Goal: Task Accomplishment & Management: Use online tool/utility

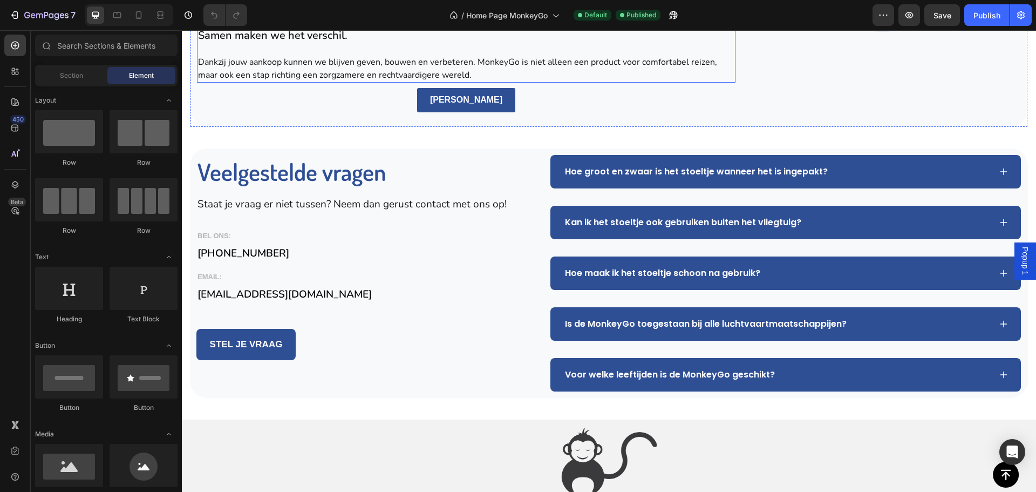
scroll to position [2476, 0]
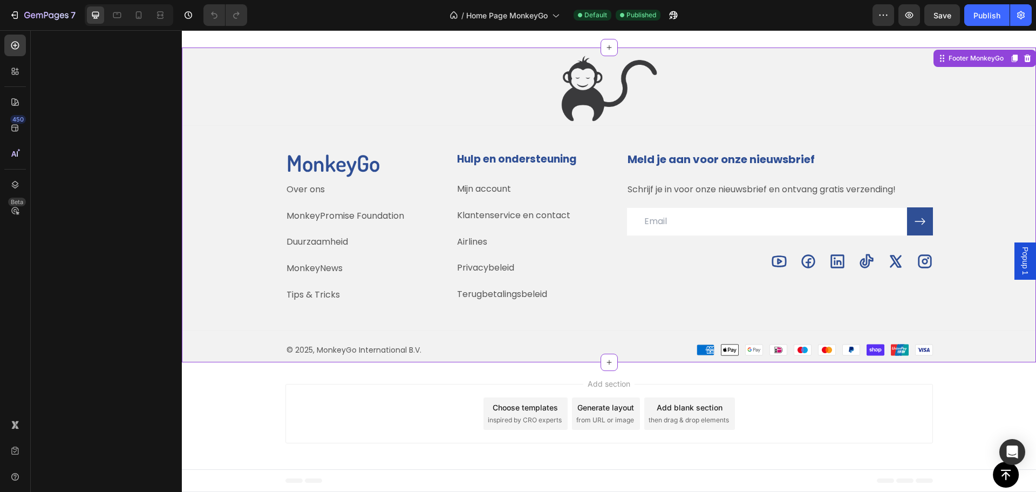
click at [803, 265] on icon at bounding box center [807, 260] width 13 height 13
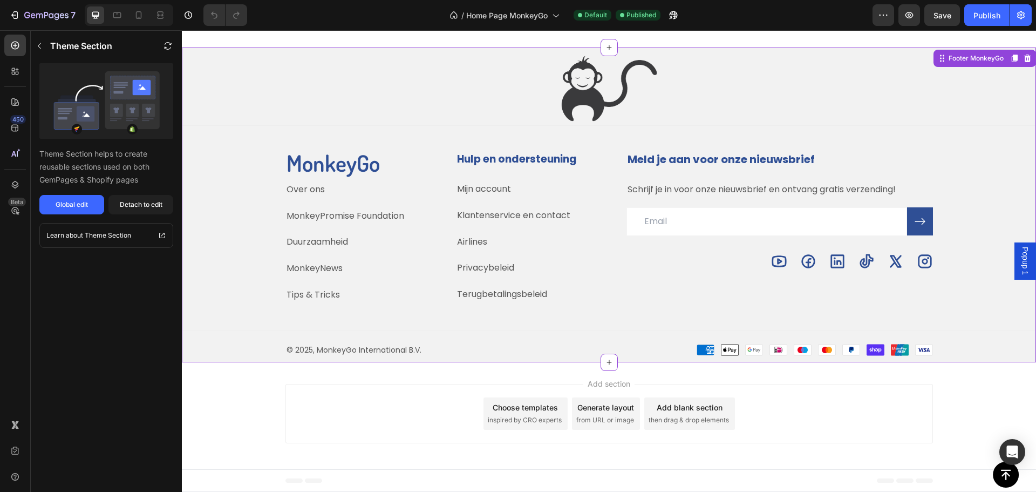
click at [805, 263] on icon at bounding box center [807, 260] width 13 height 13
click at [43, 48] on icon "button" at bounding box center [39, 46] width 9 height 9
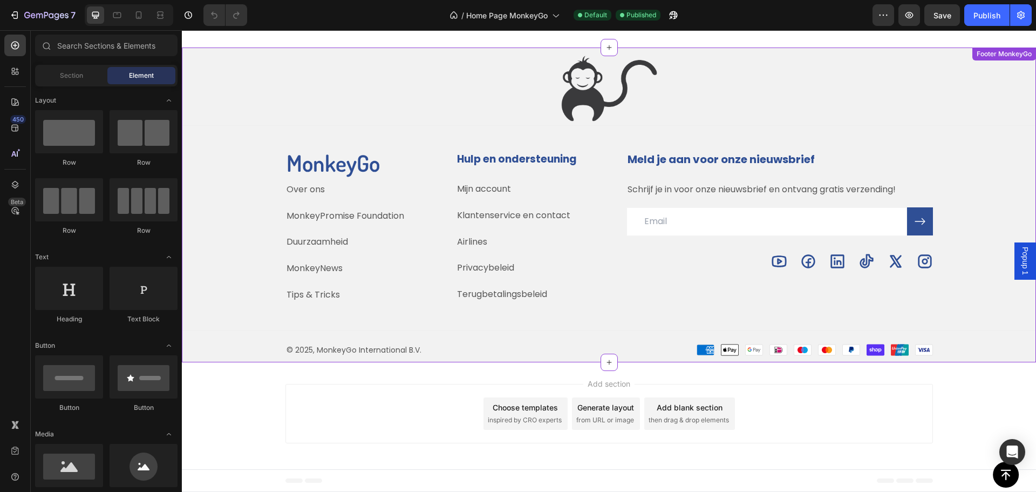
click at [922, 263] on icon at bounding box center [924, 260] width 13 height 13
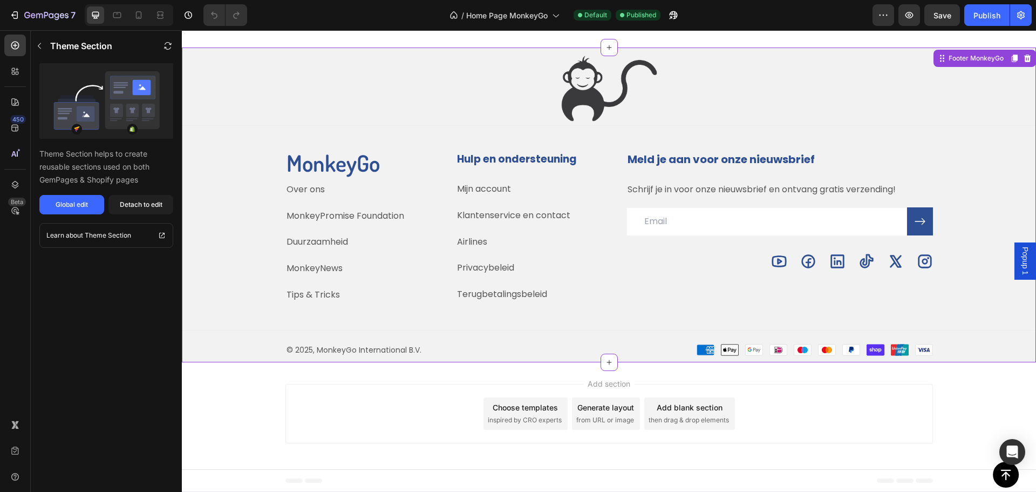
click at [922, 261] on icon at bounding box center [925, 261] width 16 height 16
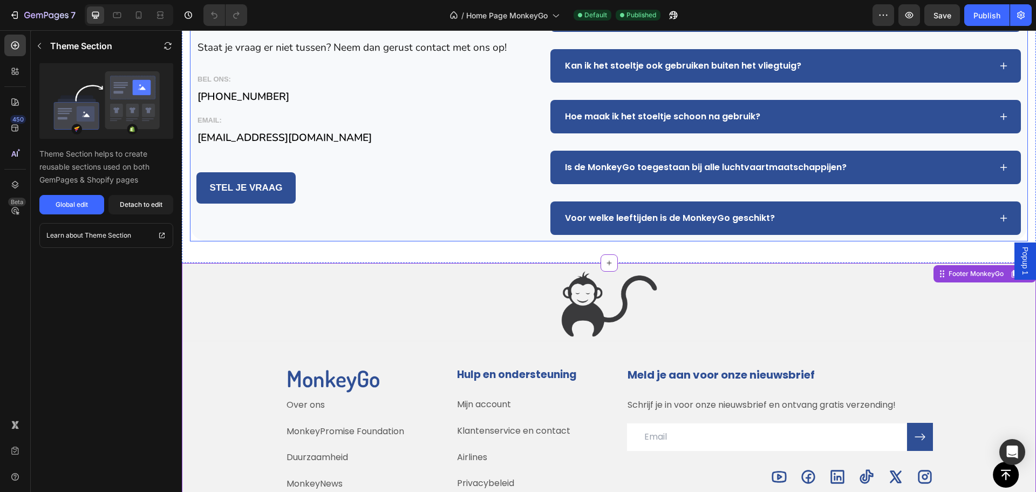
scroll to position [2260, 0]
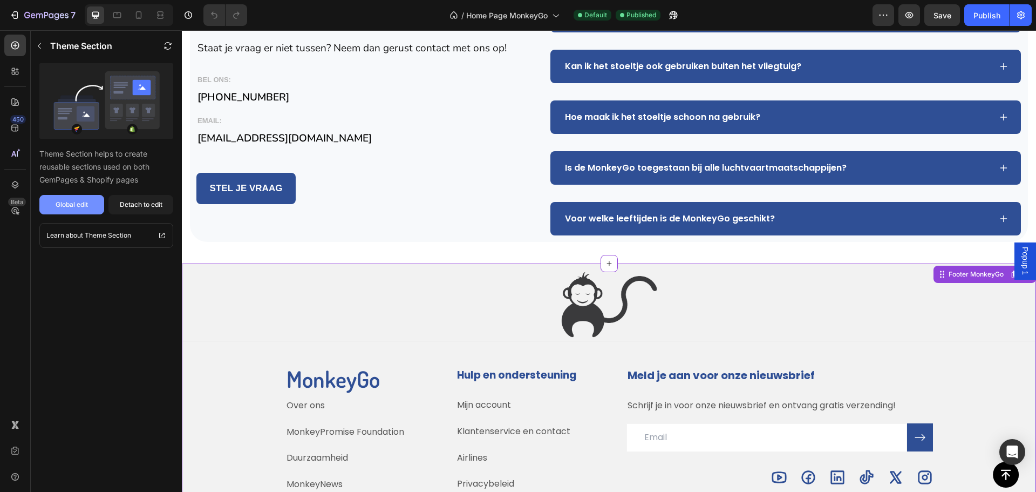
click at [81, 199] on button "Global edit" at bounding box center [71, 204] width 65 height 19
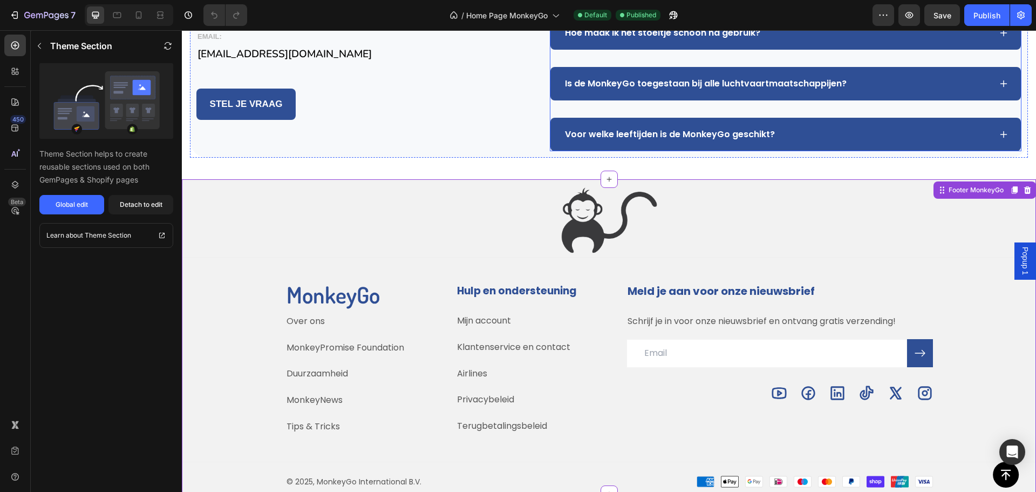
scroll to position [2476, 0]
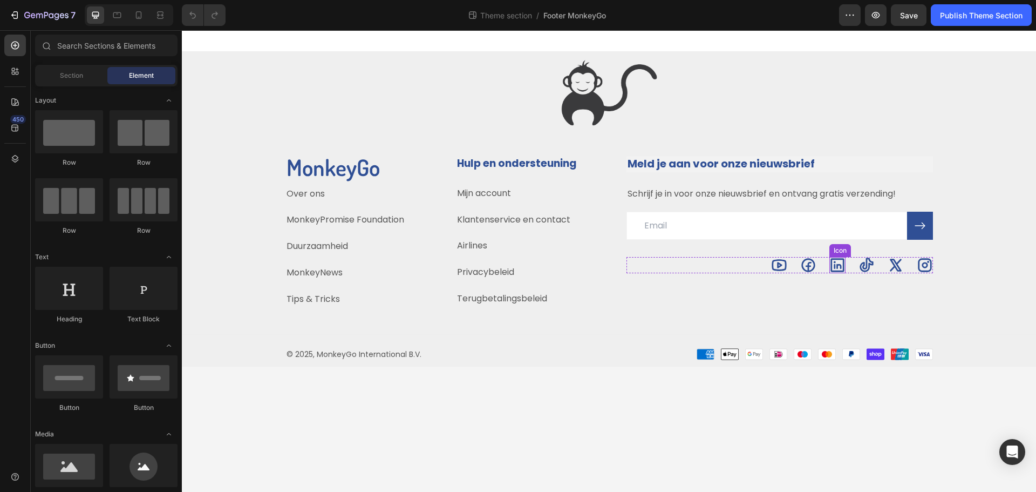
click at [839, 265] on icon at bounding box center [836, 264] width 13 height 13
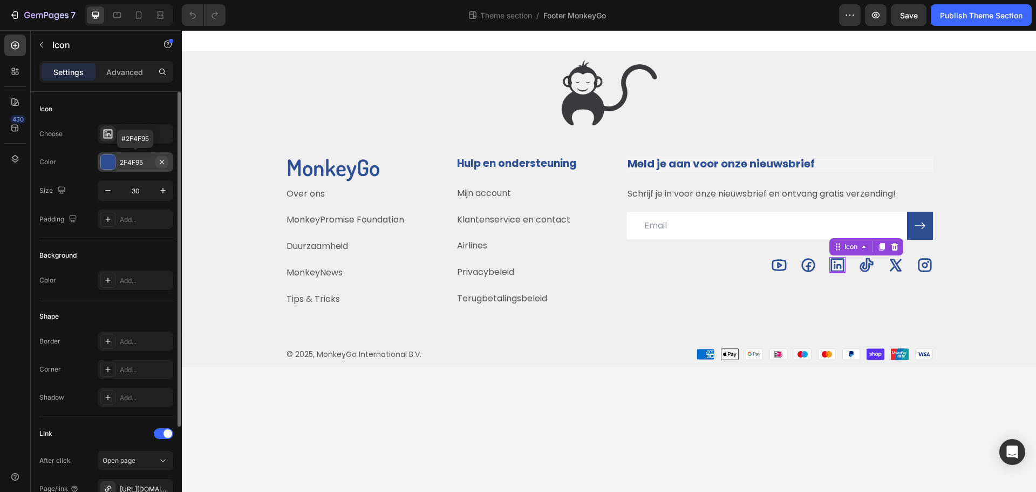
click at [160, 158] on icon "button" at bounding box center [162, 162] width 9 height 9
click at [817, 385] on body "Image Title Line MonkeyGo Heading Over ons Text block MonkeyPromise Foundation …" at bounding box center [609, 260] width 854 height 461
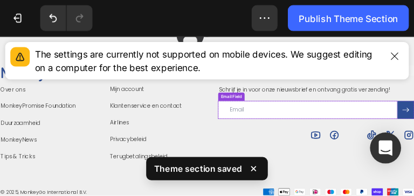
scroll to position [90, 0]
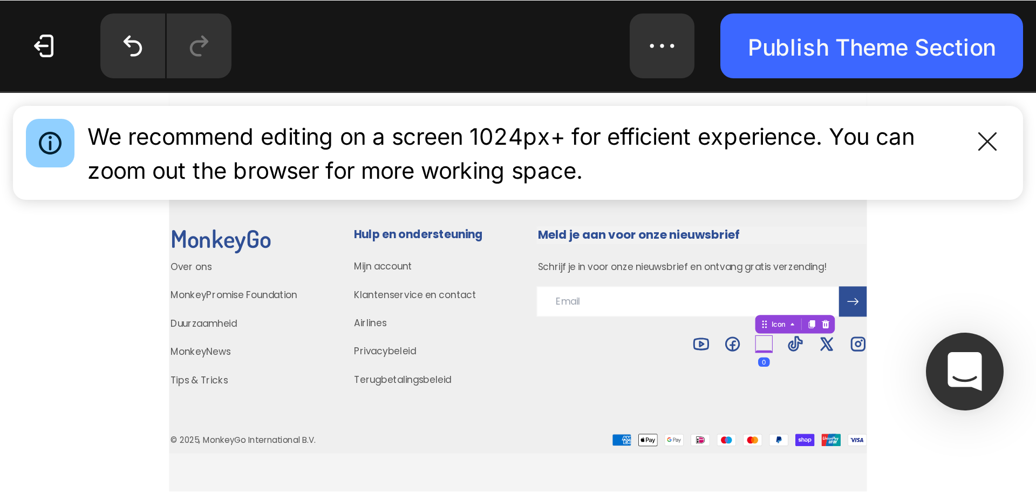
scroll to position [0, 0]
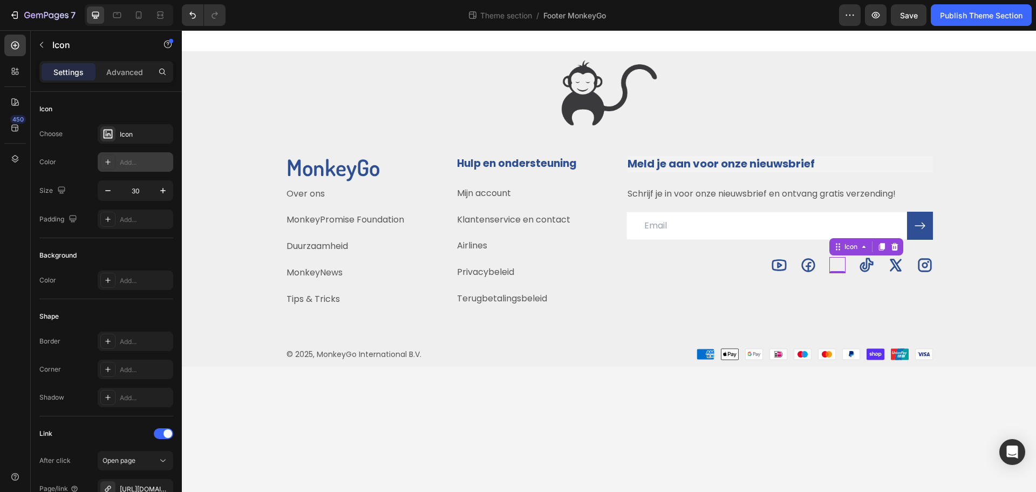
click at [122, 162] on div "Add..." at bounding box center [145, 163] width 51 height 10
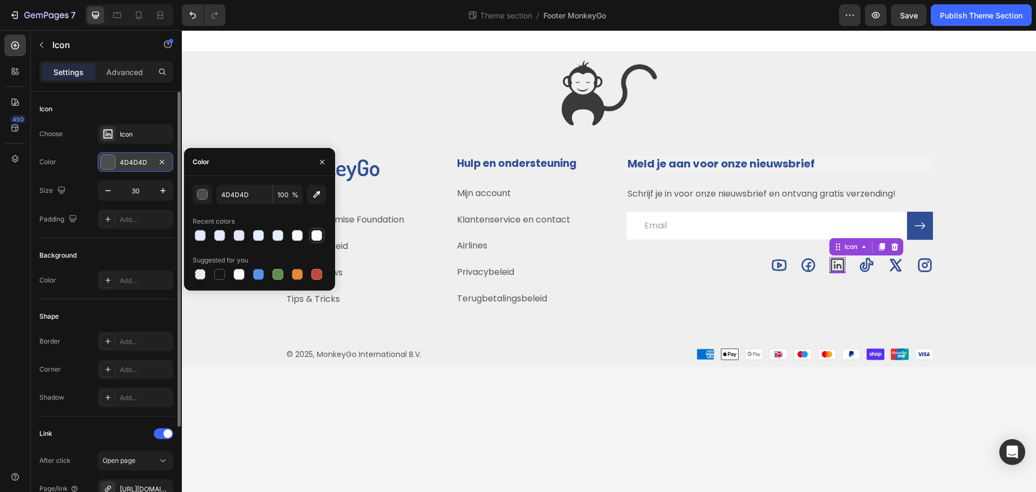
click at [319, 233] on div at bounding box center [316, 235] width 11 height 11
type input "FDFCF9"
click at [741, 418] on body "Image Title Line MonkeyGo Heading Over ons Text block MonkeyPromise Foundation …" at bounding box center [609, 260] width 854 height 461
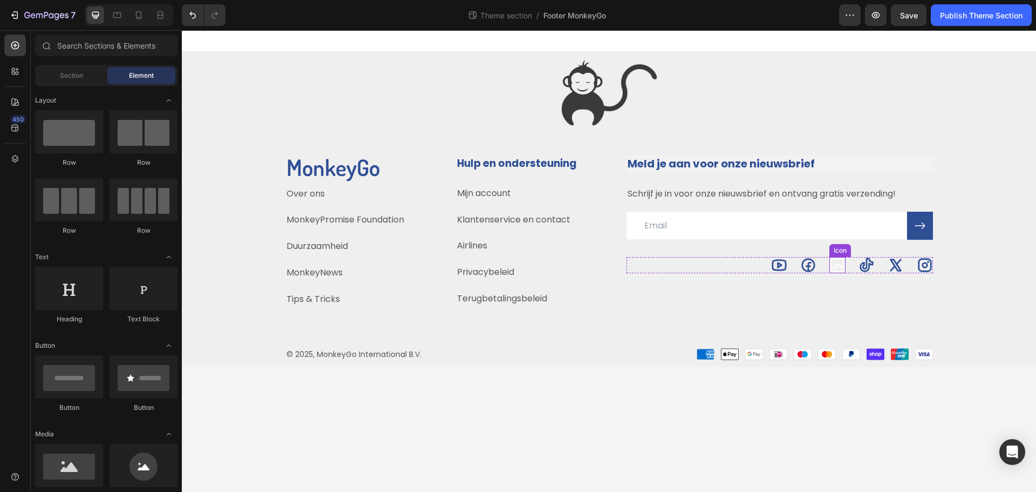
click at [834, 264] on icon at bounding box center [837, 265] width 16 height 16
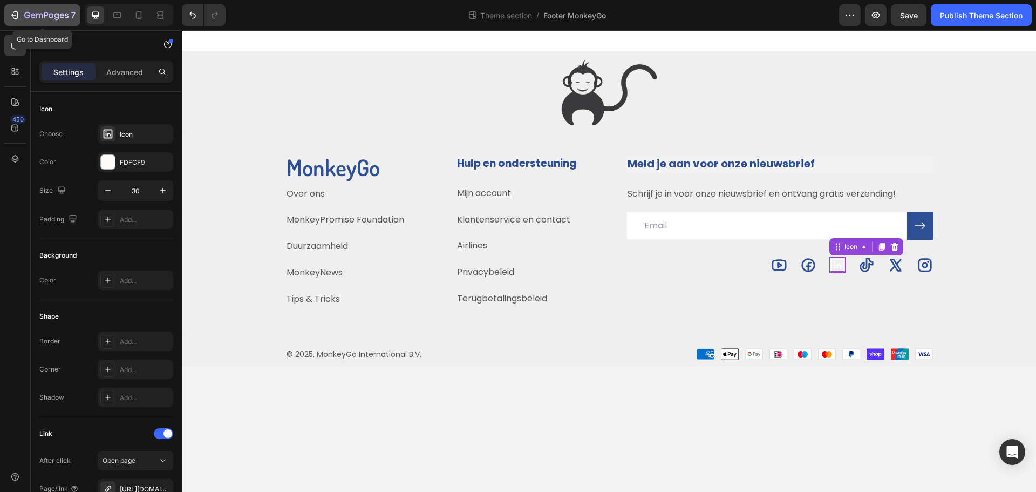
click at [26, 17] on icon "button" at bounding box center [27, 15] width 6 height 6
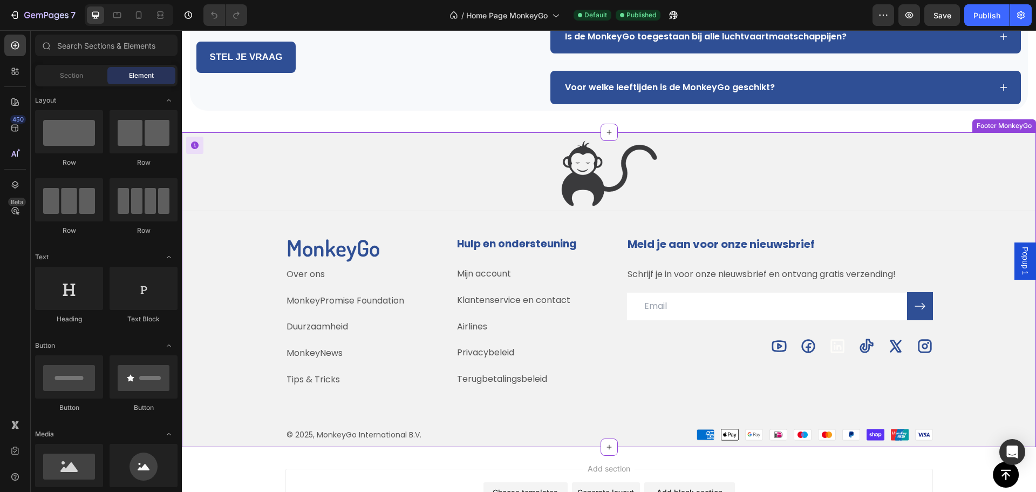
scroll to position [2476, 0]
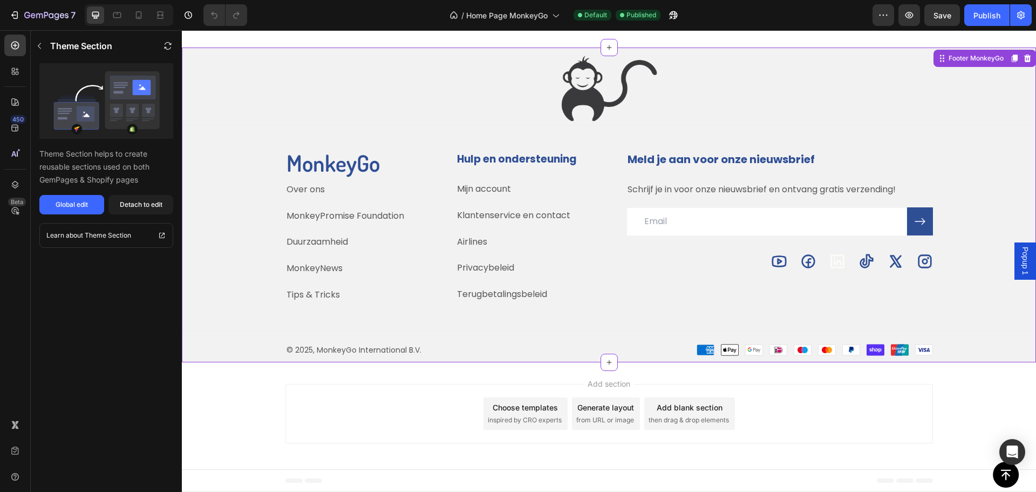
click at [836, 261] on icon at bounding box center [836, 260] width 13 height 13
click at [64, 210] on button "Global edit" at bounding box center [71, 204] width 65 height 19
click at [973, 394] on div "Add section Choose templates inspired by CRO experts Generate layout from URL o…" at bounding box center [609, 415] width 854 height 107
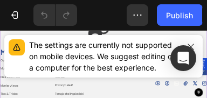
scroll to position [2540, 0]
click at [193, 42] on button "button" at bounding box center [190, 46] width 15 height 15
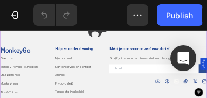
scroll to position [2551, 0]
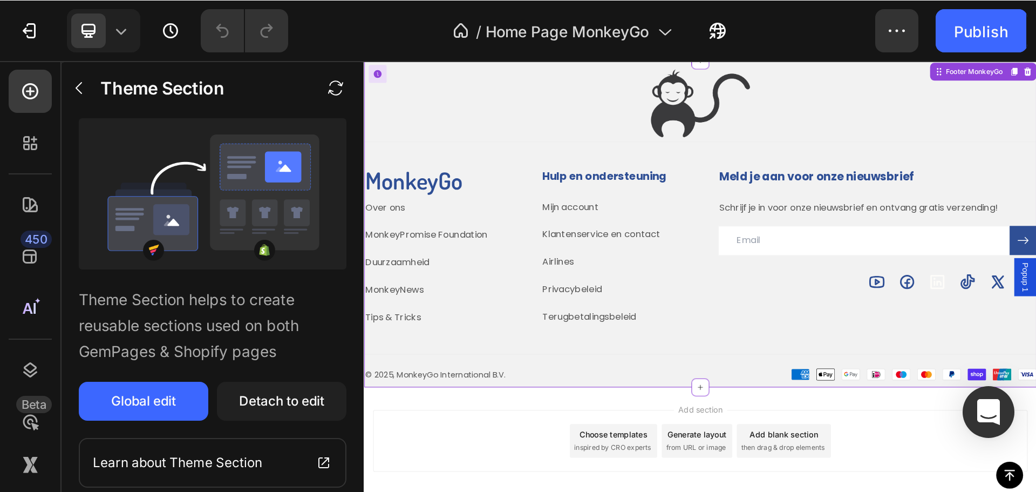
scroll to position [2492, 0]
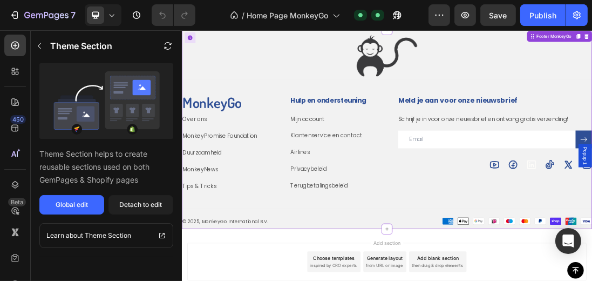
click at [74, 199] on button "Global edit" at bounding box center [71, 204] width 65 height 19
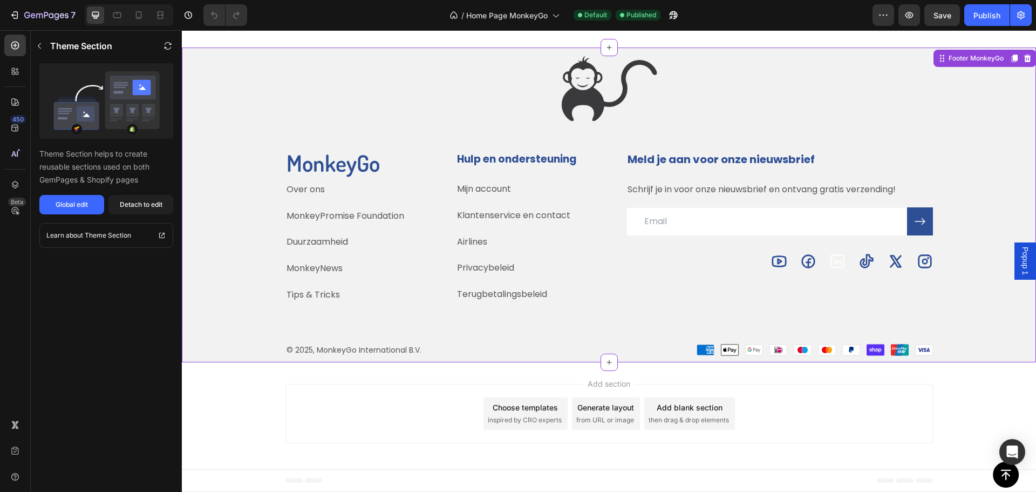
scroll to position [2476, 0]
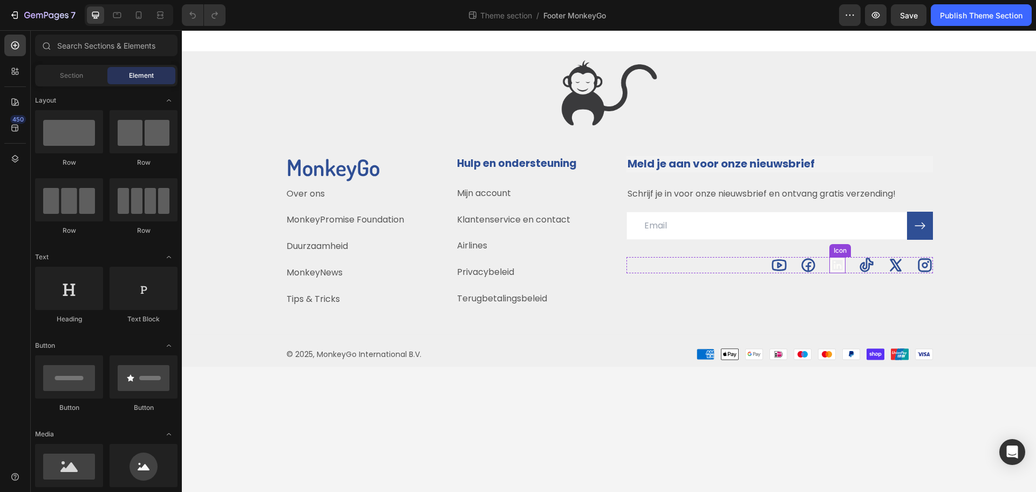
click at [841, 262] on icon at bounding box center [837, 265] width 16 height 16
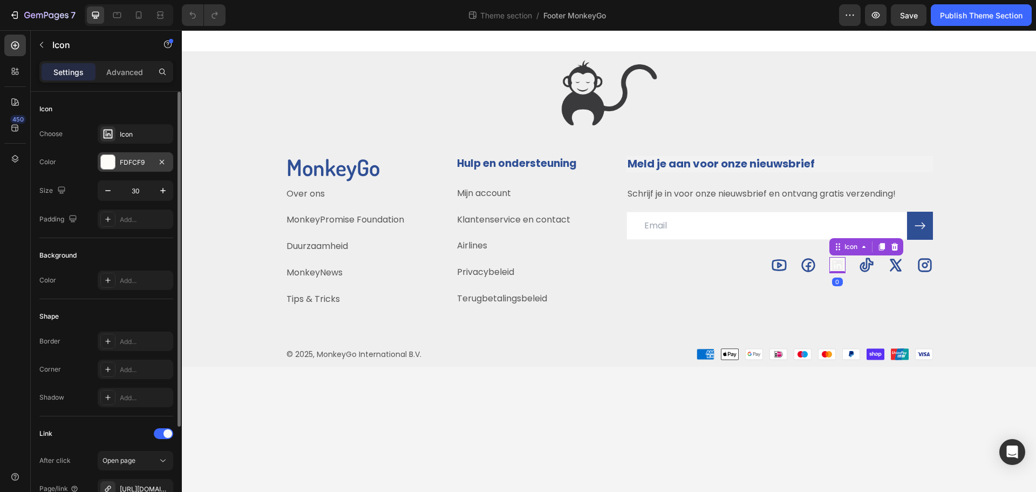
click at [153, 158] on div "FDFCF9" at bounding box center [136, 161] width 76 height 19
click at [869, 261] on icon at bounding box center [866, 265] width 16 height 16
click at [150, 162] on div "2F4F95" at bounding box center [135, 163] width 31 height 10
click at [840, 265] on icon at bounding box center [836, 264] width 13 height 13
click at [145, 163] on div "FDFCF9" at bounding box center [135, 163] width 31 height 10
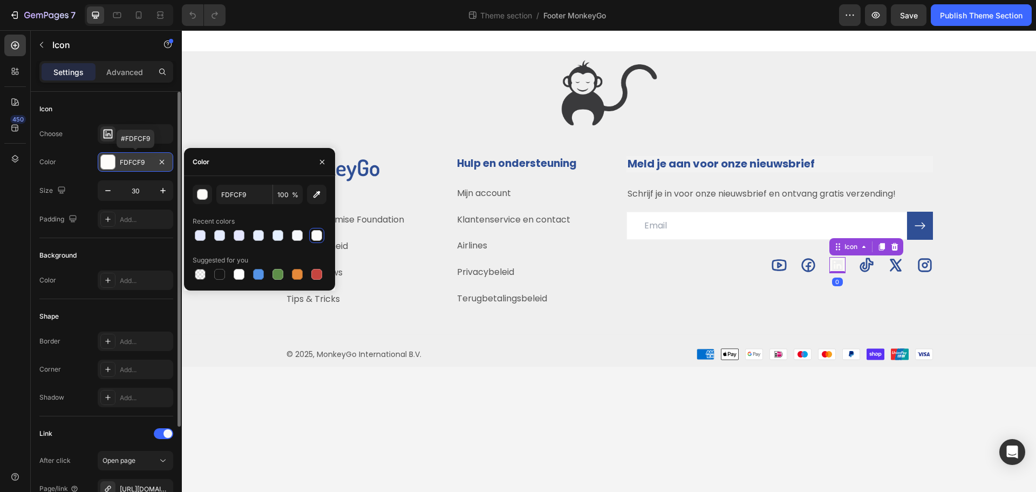
click at [145, 163] on div "FDFCF9" at bounding box center [135, 163] width 31 height 10
paste input "2F4F95"
type input "2F4F95"
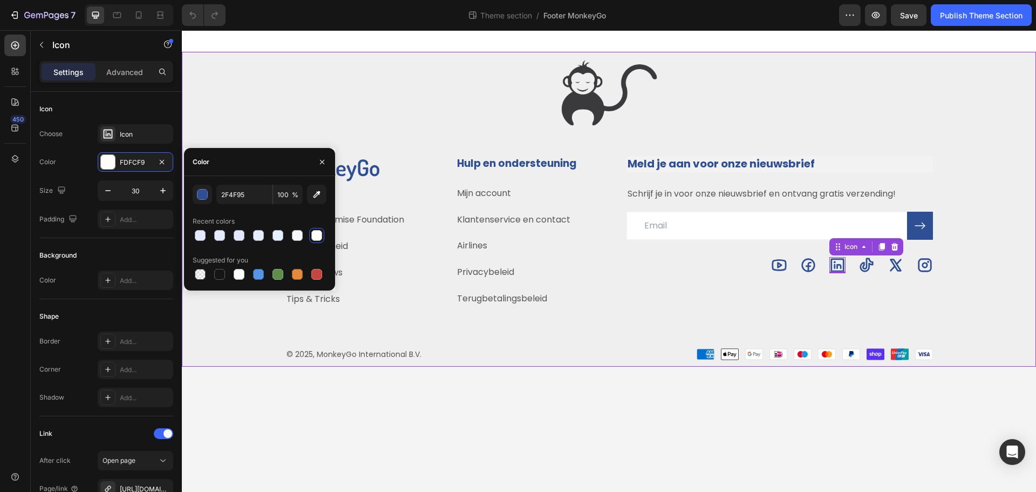
click at [719, 374] on body "Image Title Line MonkeyGo Heading Over ons Text block MonkeyPromise Foundation …" at bounding box center [609, 260] width 854 height 461
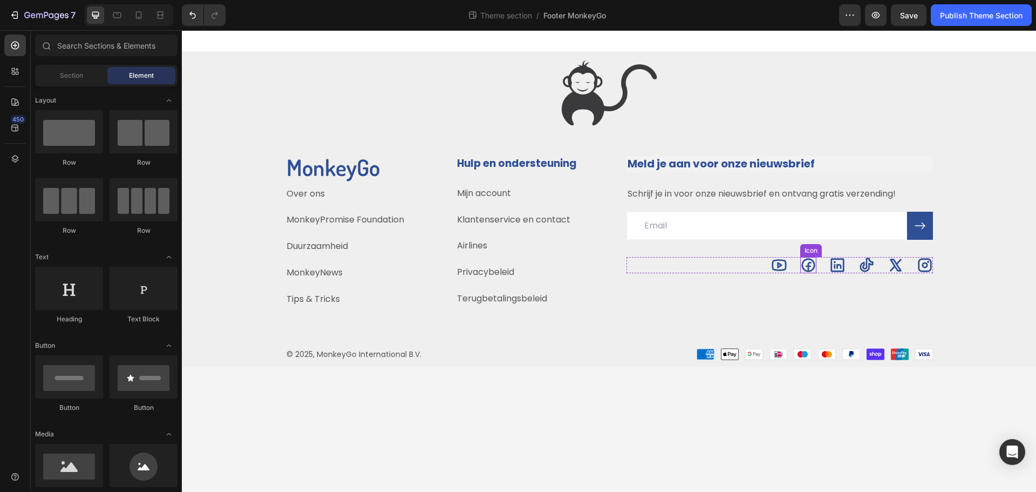
click at [805, 258] on icon at bounding box center [808, 265] width 16 height 16
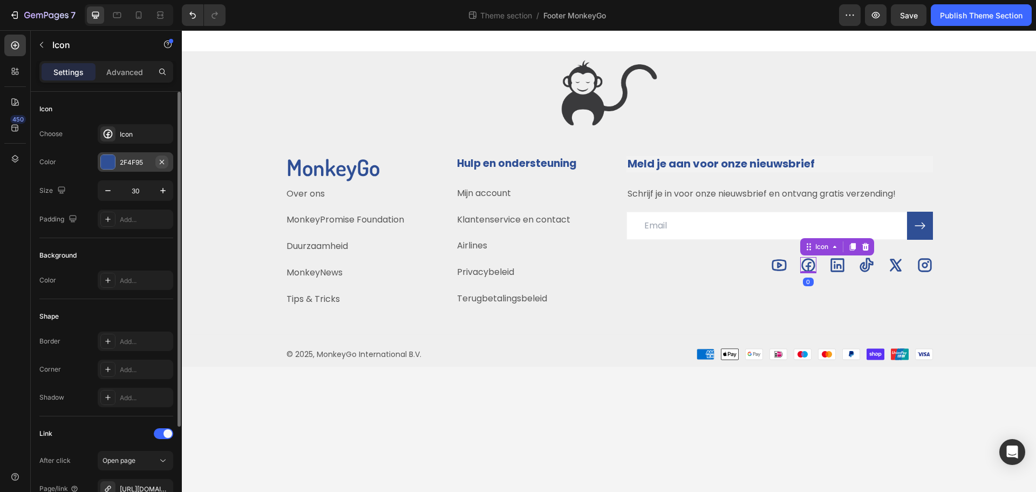
click at [161, 160] on icon "button" at bounding box center [162, 162] width 9 height 9
click at [141, 159] on div "Add..." at bounding box center [145, 163] width 51 height 10
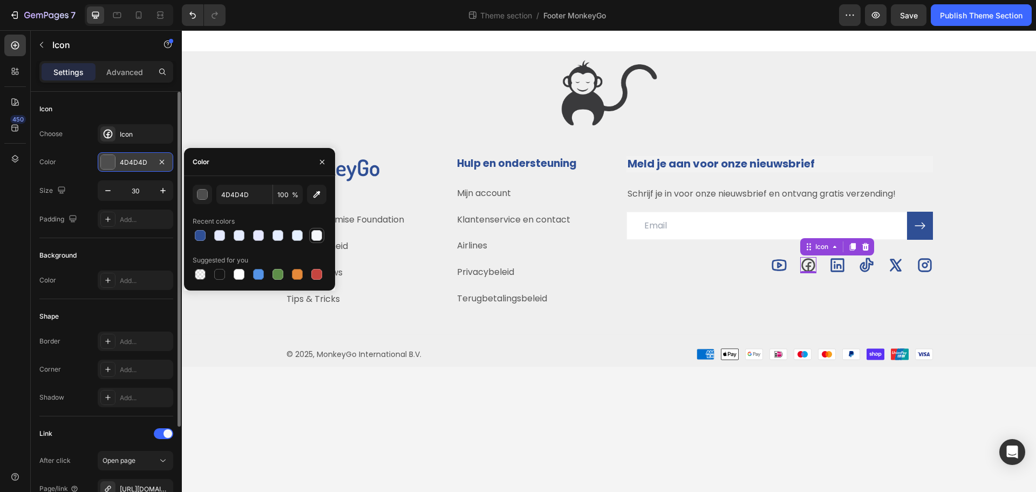
click at [320, 236] on div at bounding box center [316, 235] width 11 height 11
type input "FFFFFF"
click at [248, 173] on div "Color" at bounding box center [259, 162] width 151 height 28
click at [730, 390] on body "Image Title Line MonkeyGo Heading Over ons Text block MonkeyPromise Foundation …" at bounding box center [609, 260] width 854 height 461
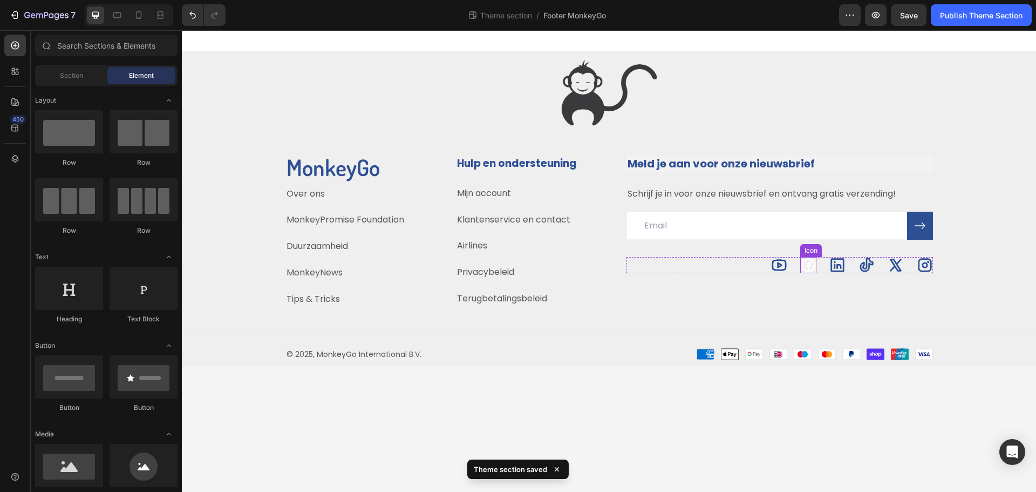
click at [808, 263] on icon at bounding box center [807, 264] width 13 height 13
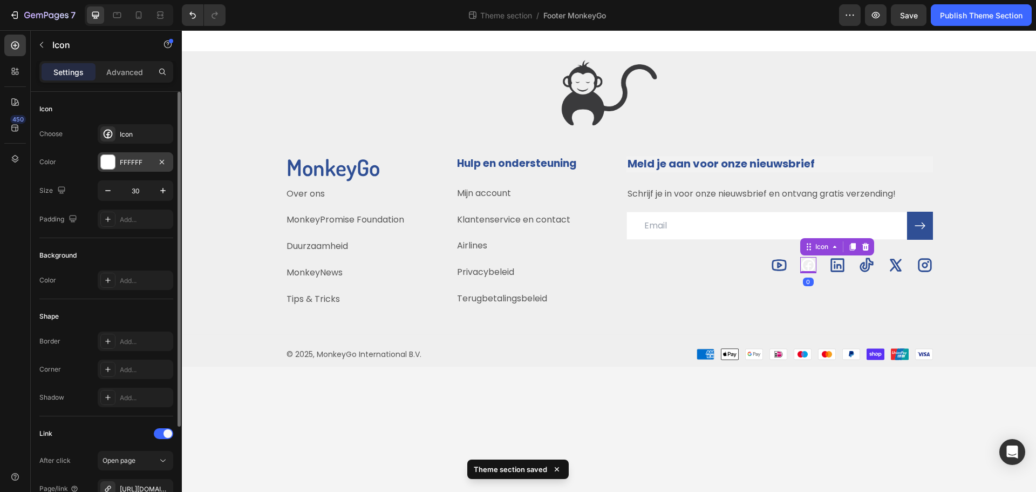
click at [148, 167] on div "FFFFFF" at bounding box center [136, 161] width 76 height 19
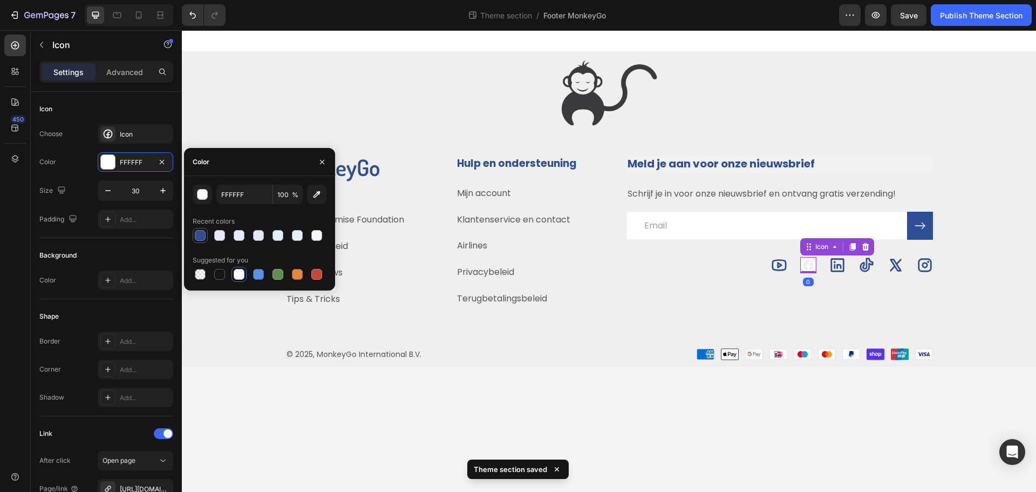
click at [203, 237] on div at bounding box center [200, 235] width 11 height 11
type input "2F4F95"
click at [836, 263] on icon at bounding box center [837, 265] width 16 height 16
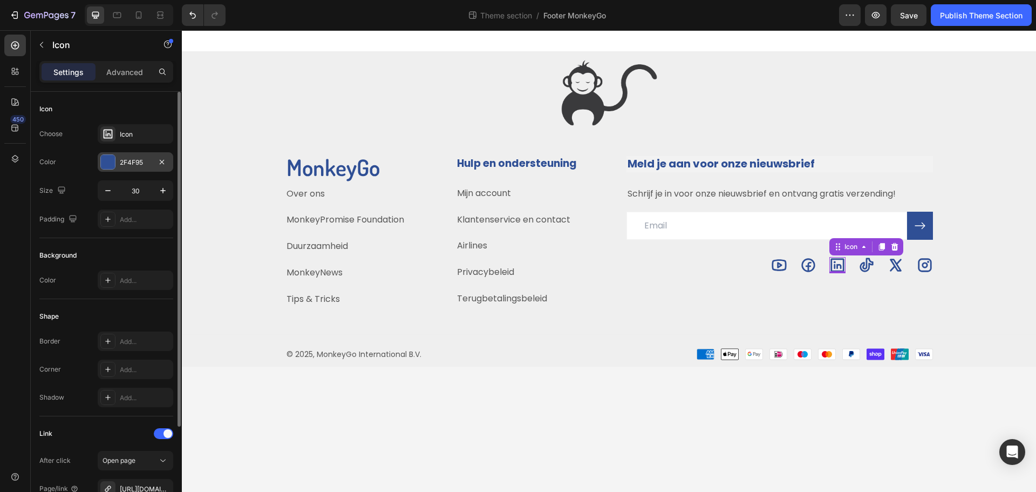
click at [139, 163] on div "2F4F95" at bounding box center [135, 163] width 31 height 10
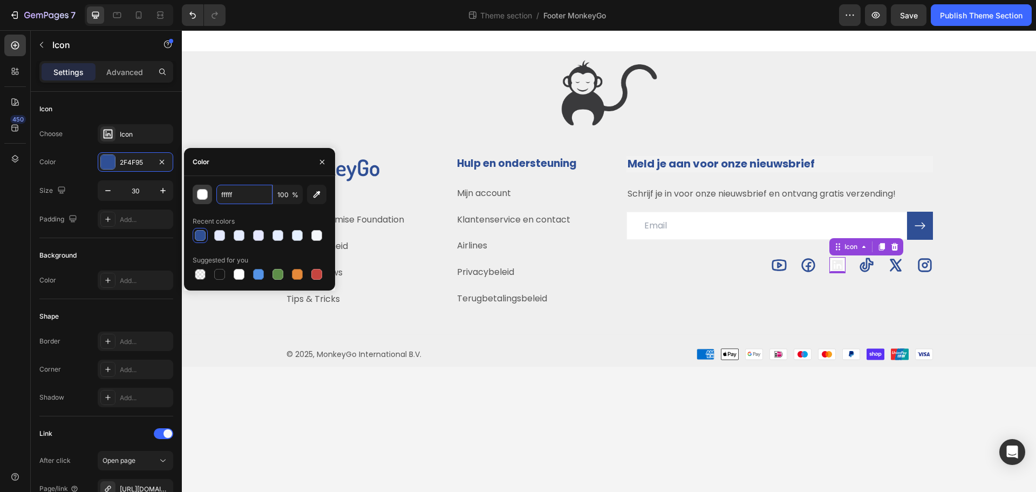
type input "FFFFFF"
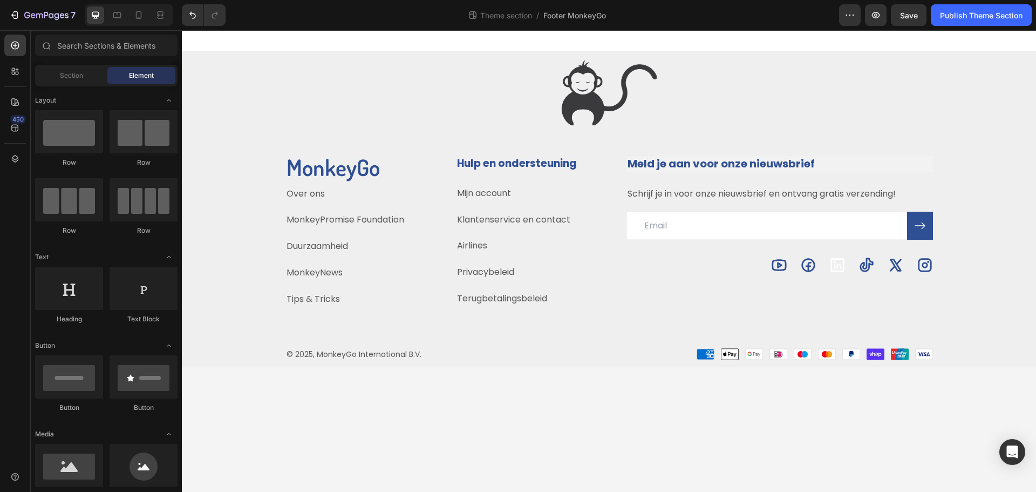
click at [496, 393] on body "Image Title Line MonkeyGo Heading Over ons Text block MonkeyPromise Foundation …" at bounding box center [609, 260] width 854 height 461
click at [840, 264] on icon at bounding box center [836, 264] width 13 height 13
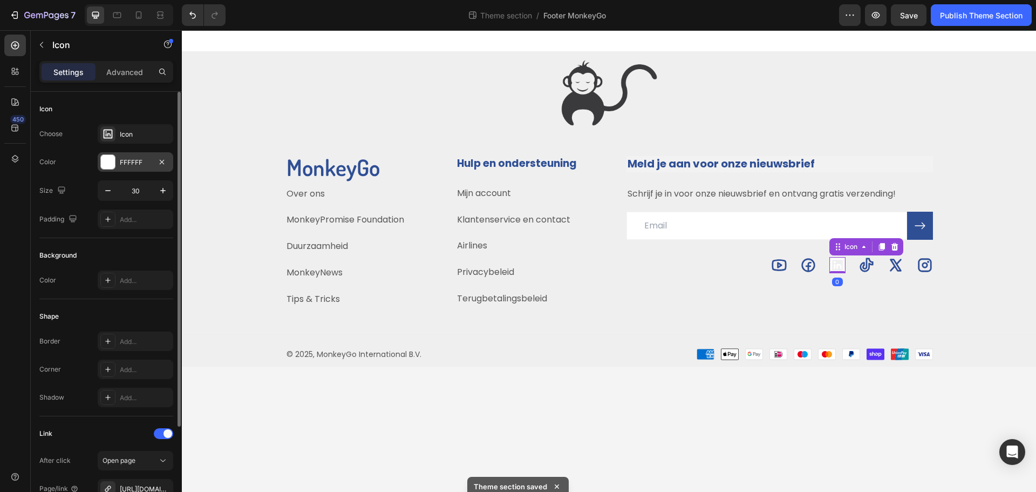
click at [148, 163] on div "FFFFFF" at bounding box center [135, 163] width 31 height 10
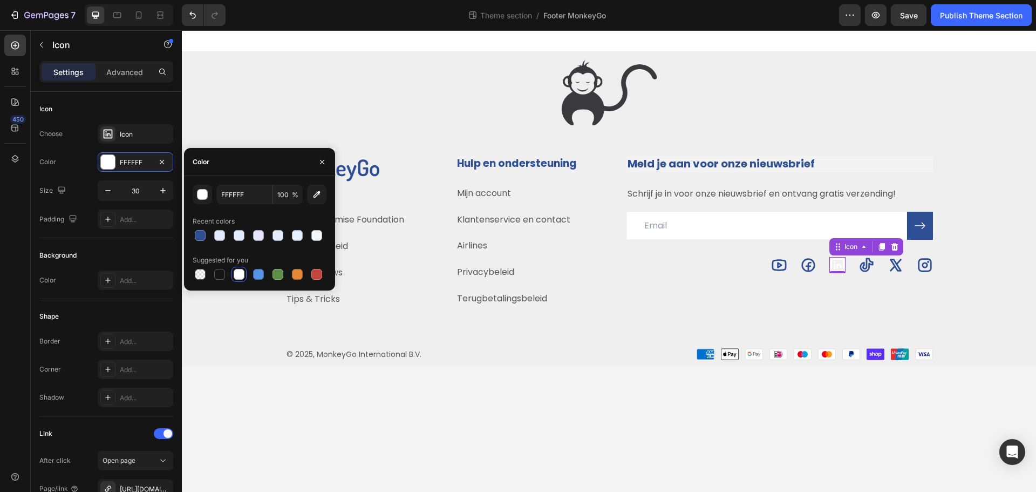
click at [208, 233] on div at bounding box center [260, 235] width 134 height 15
click at [202, 234] on div at bounding box center [200, 235] width 11 height 11
type input "2F4F95"
click at [657, 383] on body "Image Title Line MonkeyGo Heading Over ons Text block MonkeyPromise Foundation …" at bounding box center [609, 260] width 854 height 461
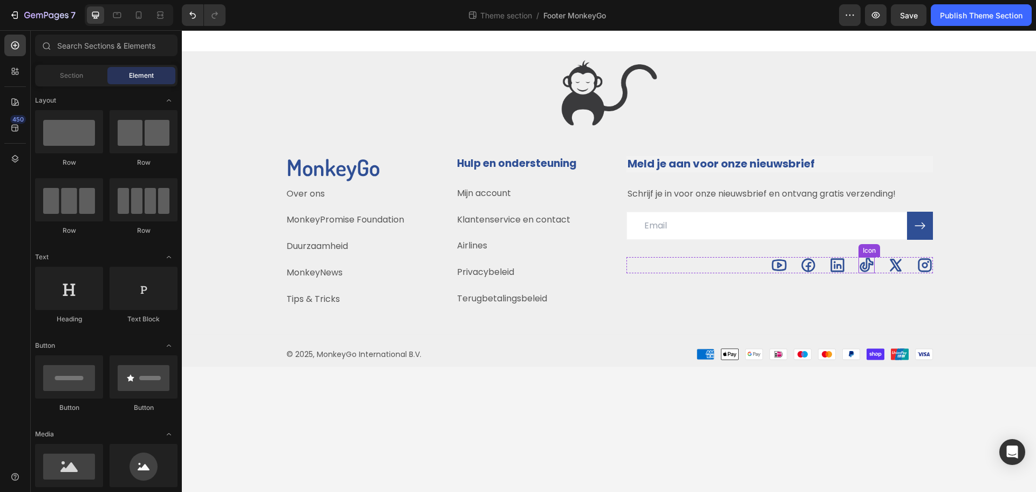
click at [867, 268] on icon at bounding box center [866, 265] width 13 height 14
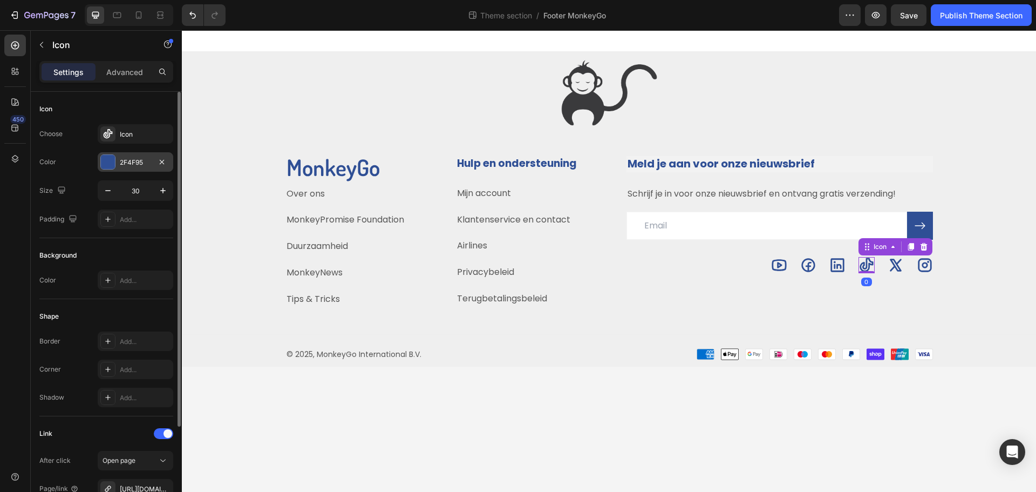
click at [134, 161] on div "2F4F95" at bounding box center [135, 163] width 31 height 10
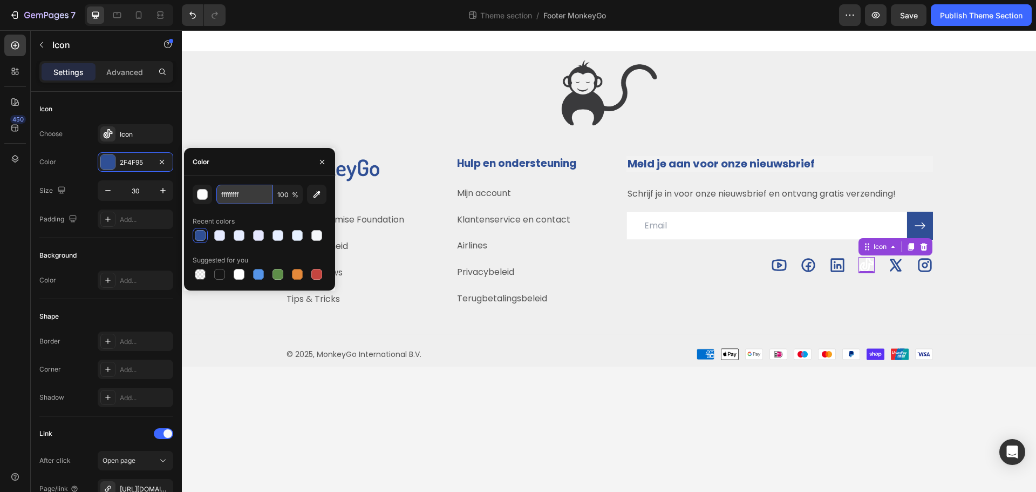
type input "FFFFFF"
click at [833, 399] on body "Image Title Line MonkeyGo Heading Over ons Text block MonkeyPromise Foundation …" at bounding box center [609, 260] width 854 height 461
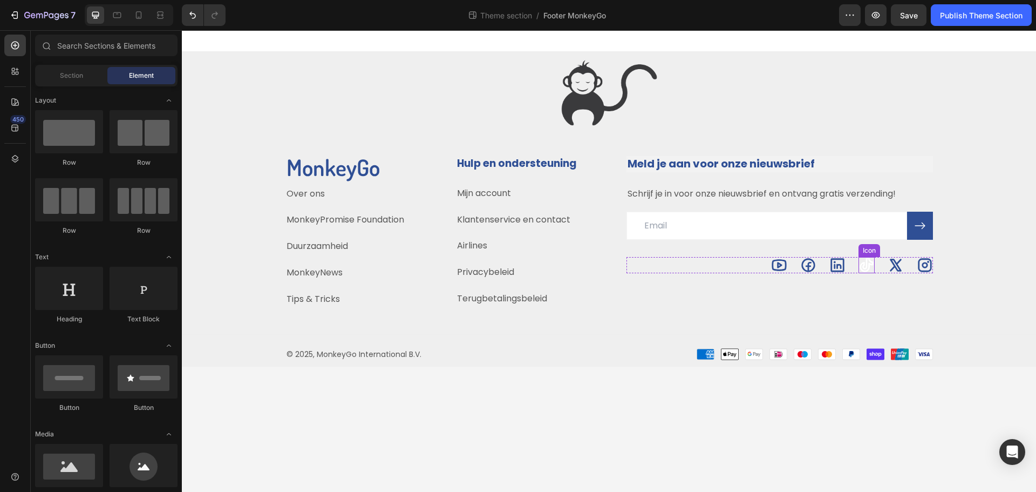
click at [865, 262] on icon at bounding box center [866, 265] width 16 height 16
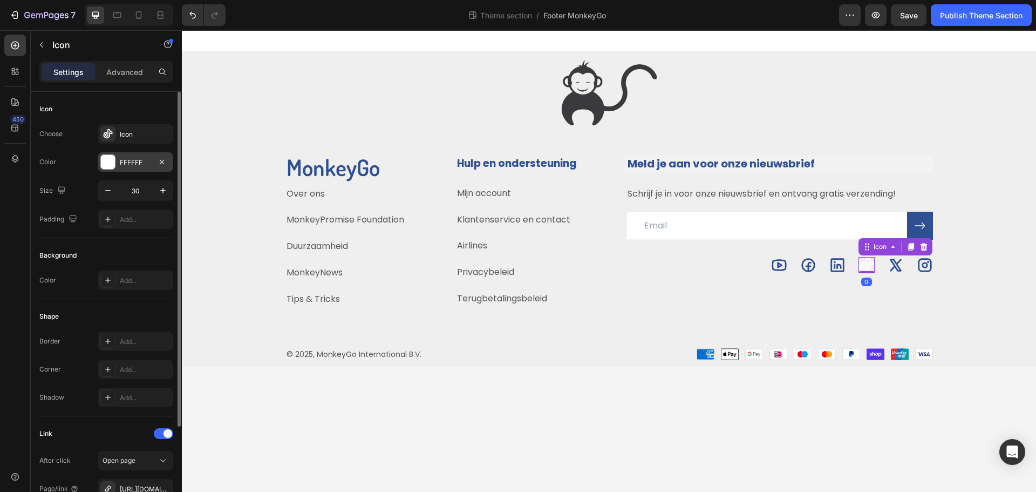
click at [127, 162] on div "FFFFFF" at bounding box center [135, 163] width 31 height 10
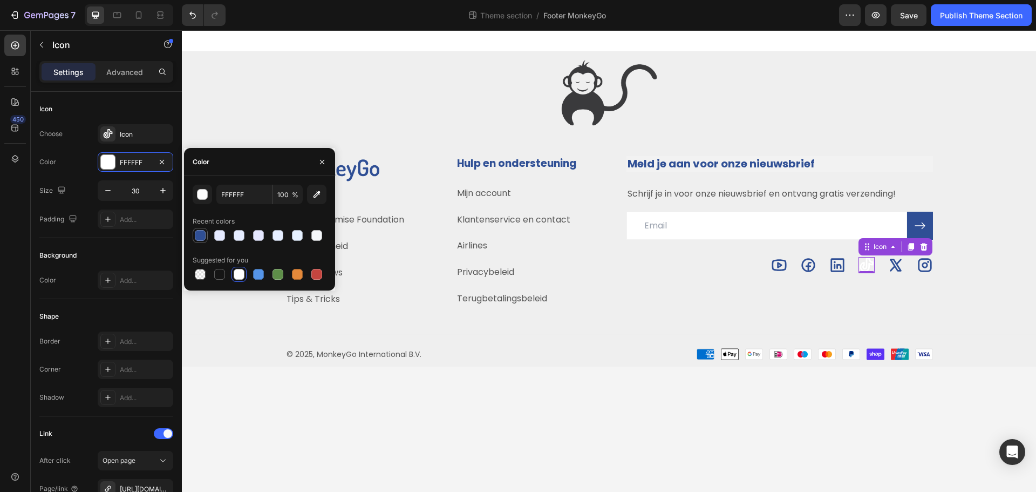
click at [200, 234] on div at bounding box center [200, 235] width 11 height 11
type input "2F4F95"
click at [909, 294] on div "Meld je aan voor onze nieuwsbrief Heading Schrijf je in voor onze nieuwsbrief e…" at bounding box center [779, 232] width 306 height 152
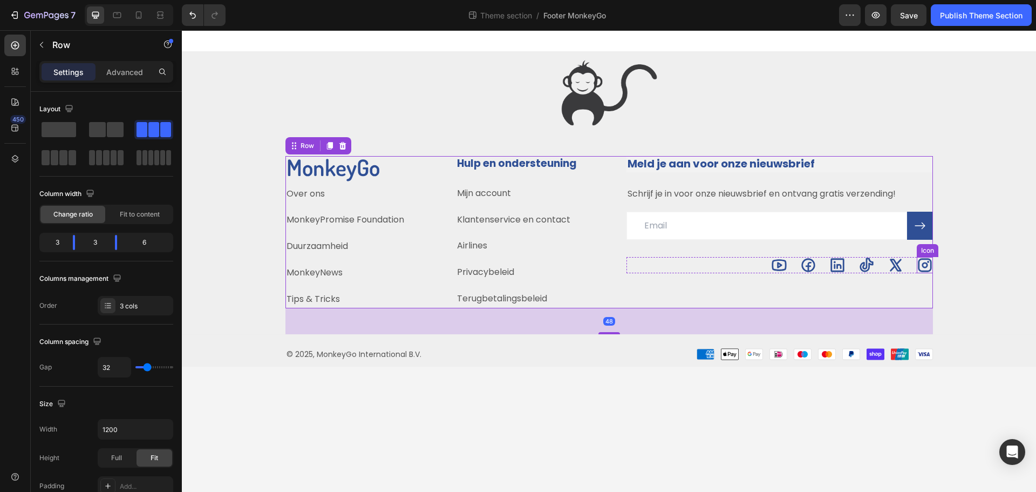
click at [927, 267] on icon at bounding box center [924, 264] width 13 height 13
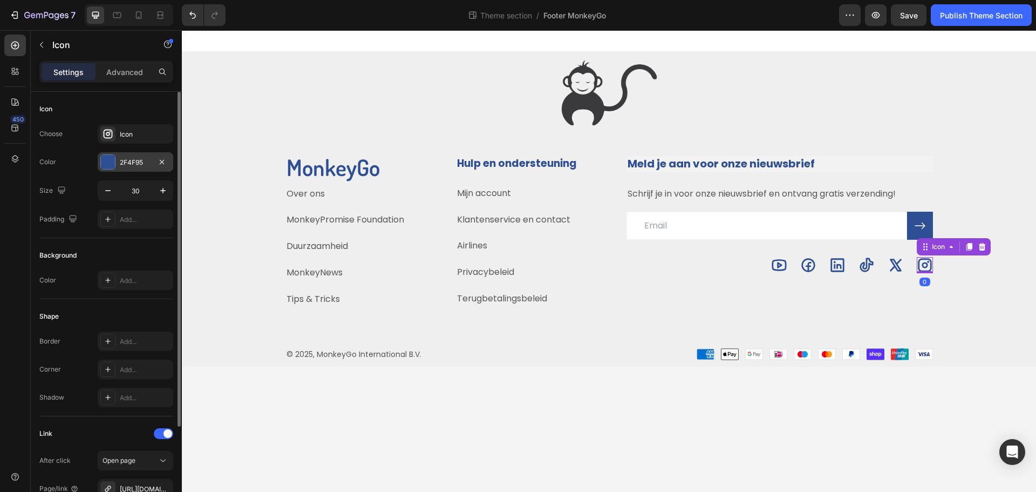
click at [151, 163] on div "2F4F95" at bounding box center [136, 161] width 76 height 19
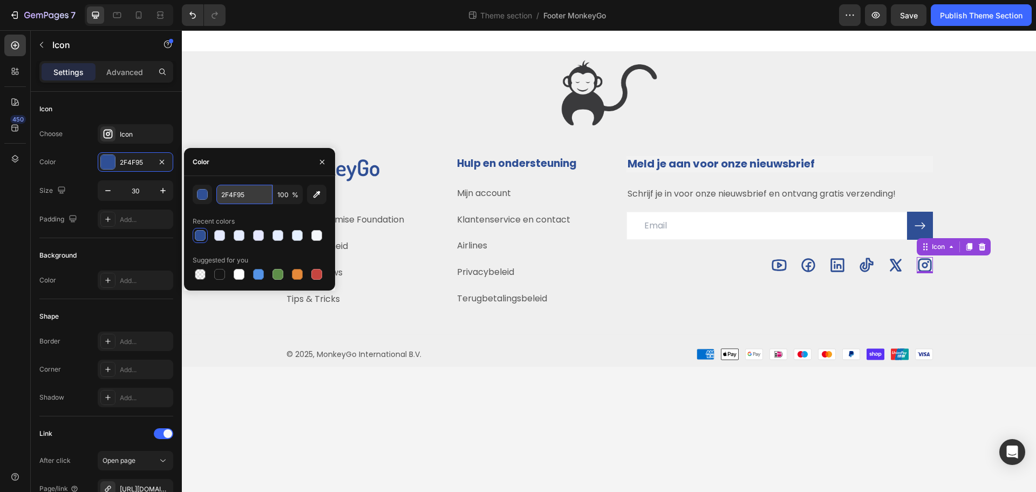
click at [246, 196] on input "2F4F95" at bounding box center [244, 194] width 56 height 19
type input "FFFFFF"
click at [914, 313] on div "Image Title Line MonkeyGo Heading Over ons Text block MonkeyPromise Foundation …" at bounding box center [609, 206] width 854 height 309
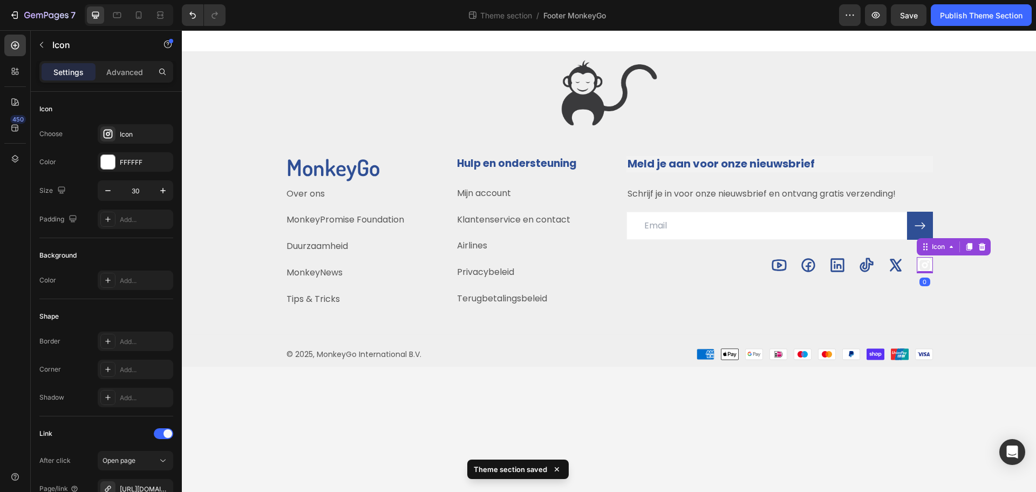
click at [925, 264] on icon at bounding box center [925, 265] width 16 height 16
click at [132, 169] on div "FFFFFF" at bounding box center [136, 161] width 76 height 19
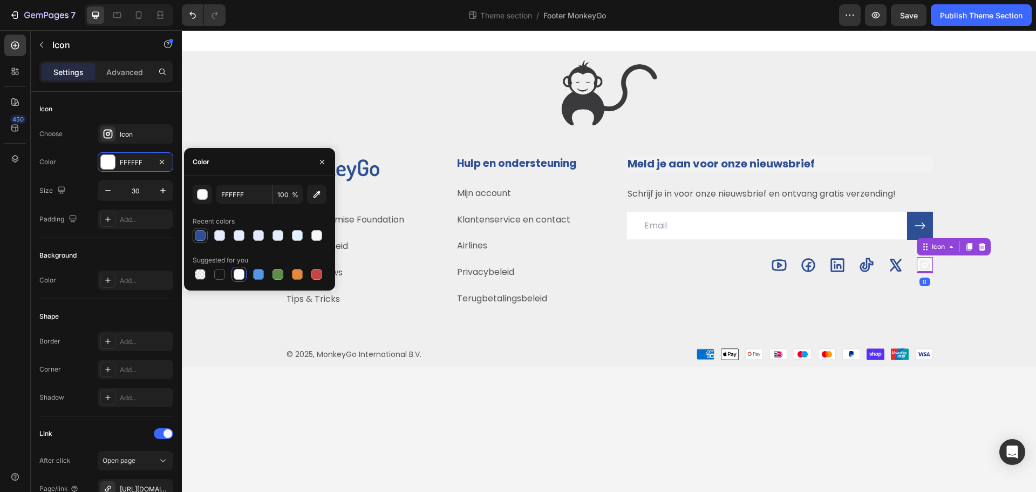
click at [201, 238] on div at bounding box center [200, 235] width 11 height 11
type input "2F4F95"
click at [145, 109] on div "Icon" at bounding box center [106, 108] width 134 height 17
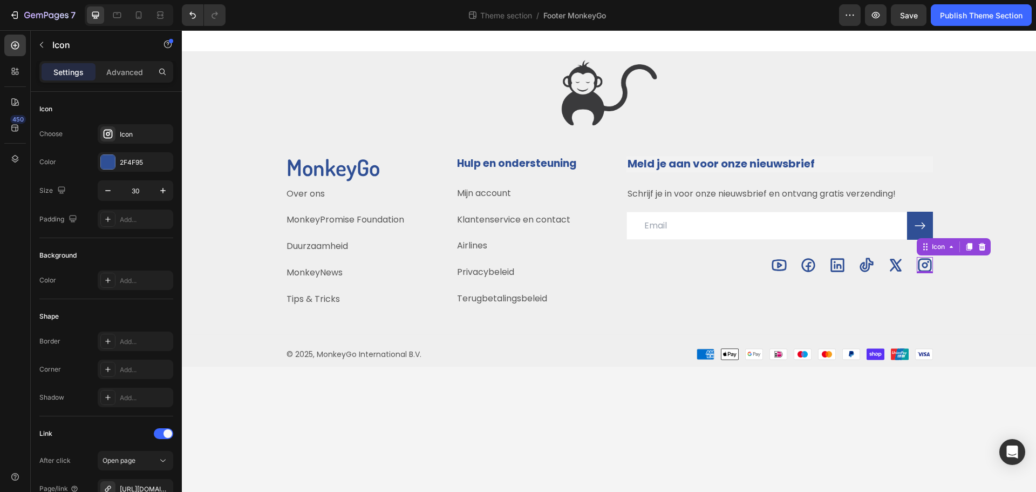
drag, startPoint x: 774, startPoint y: 22, endPoint x: 324, endPoint y: 9, distance: 449.7
click at [772, 23] on div "Theme section / Footer MonkeyGo" at bounding box center [536, 15] width 605 height 22
click at [44, 16] on icon "button" at bounding box center [46, 15] width 4 height 6
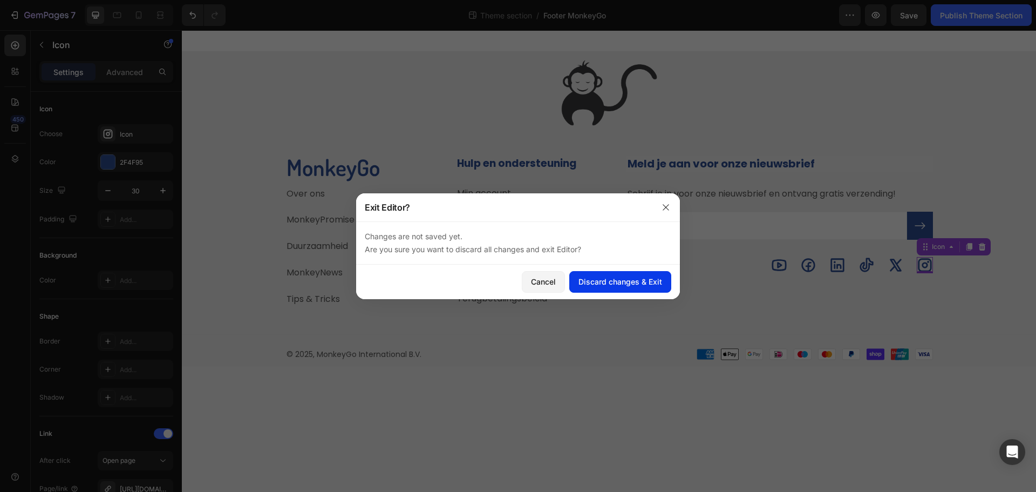
click at [614, 280] on div "Discard changes & Exit" at bounding box center [620, 281] width 84 height 11
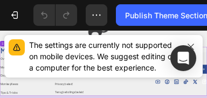
scroll to position [76, 0]
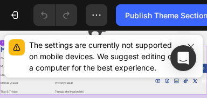
click at [112, 23] on div "Preview Save Publish Theme Section" at bounding box center [151, 15] width 131 height 22
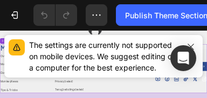
scroll to position [86, 0]
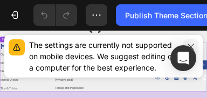
click at [190, 44] on icon "button" at bounding box center [191, 47] width 9 height 9
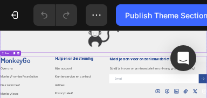
drag, startPoint x: 418, startPoint y: 74, endPoint x: 348, endPoint y: 59, distance: 71.2
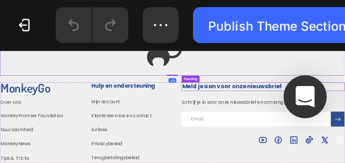
scroll to position [76, 0]
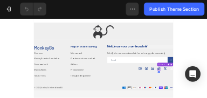
scroll to position [0, 0]
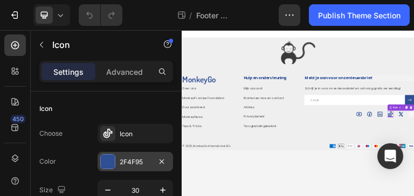
click at [155, 167] on div "2F4F95" at bounding box center [136, 161] width 76 height 19
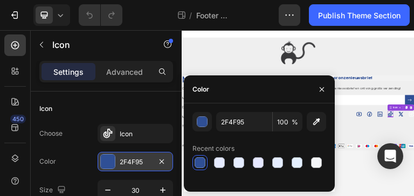
click at [145, 160] on div "2F4F95" at bounding box center [135, 163] width 31 height 10
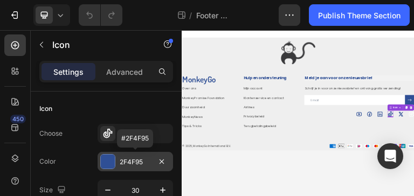
click at [137, 161] on div "2F4F95" at bounding box center [135, 163] width 31 height 10
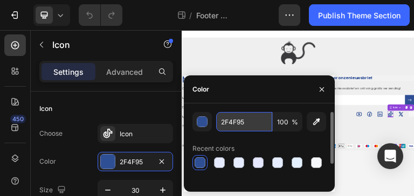
click at [255, 124] on input "2F4F95" at bounding box center [244, 121] width 56 height 19
click at [250, 121] on input "2F4F95" at bounding box center [244, 121] width 56 height 19
type input "2F4F95ff"
drag, startPoint x: 251, startPoint y: 121, endPoint x: 215, endPoint y: 123, distance: 36.7
click at [215, 123] on div "2F4F95ff 100 %" at bounding box center [260, 121] width 134 height 19
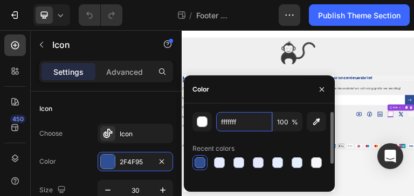
type input "FFFFFF"
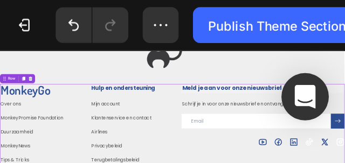
scroll to position [65, 0]
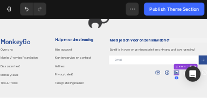
scroll to position [0, 0]
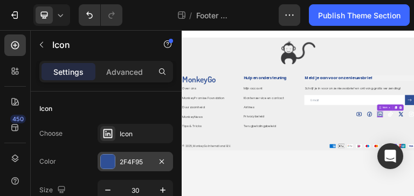
click at [136, 162] on div "2F4F95" at bounding box center [135, 163] width 31 height 10
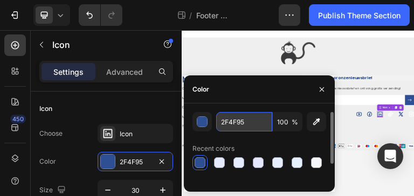
click at [254, 122] on input "2F4F95" at bounding box center [244, 121] width 56 height 19
type input "2"
type input "FFFFFF"
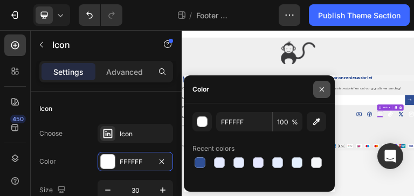
click at [323, 91] on icon "button" at bounding box center [322, 89] width 4 height 4
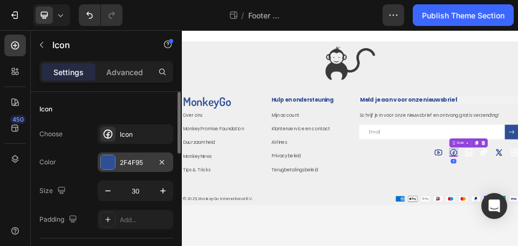
click at [148, 156] on div "2F4F95" at bounding box center [136, 161] width 76 height 19
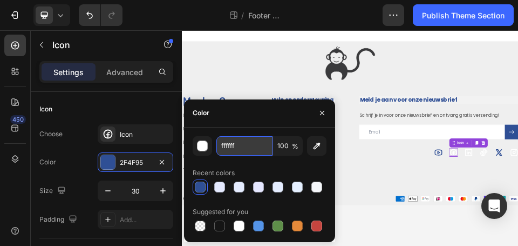
type input "FFFFFF"
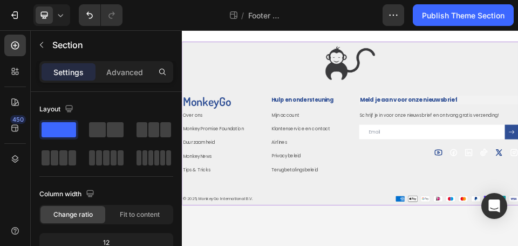
click at [591, 280] on div "Image Title Line MonkeyGo Heading Over ons Text block MonkeyPromise Foundation …" at bounding box center [506, 206] width 648 height 309
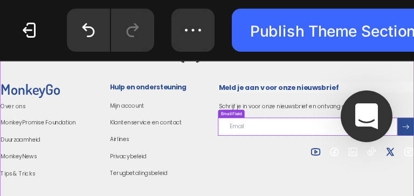
scroll to position [97, 0]
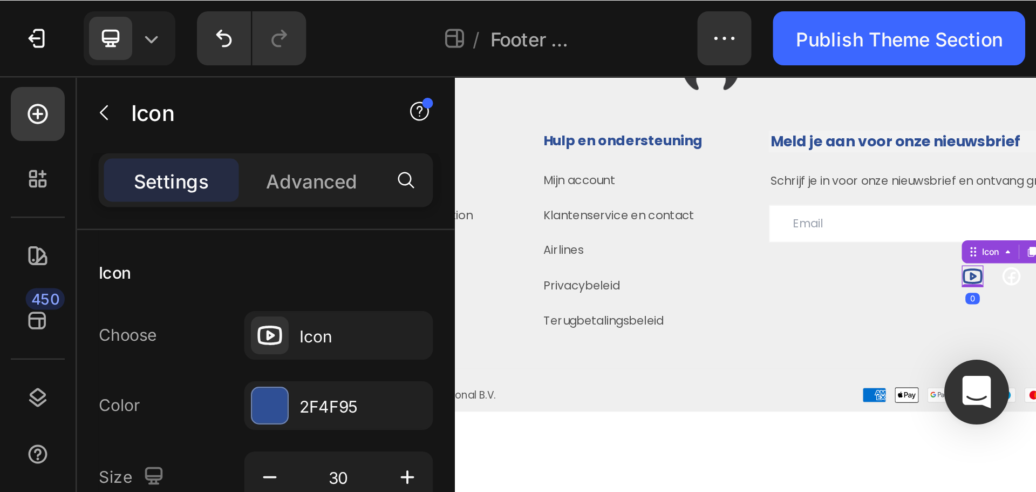
scroll to position [0, 0]
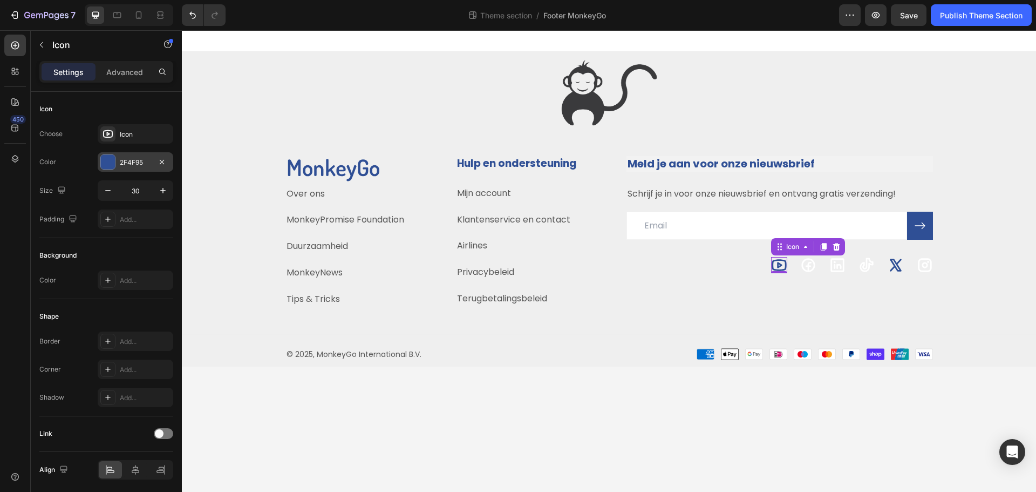
click at [139, 162] on div "2F4F95" at bounding box center [135, 163] width 31 height 10
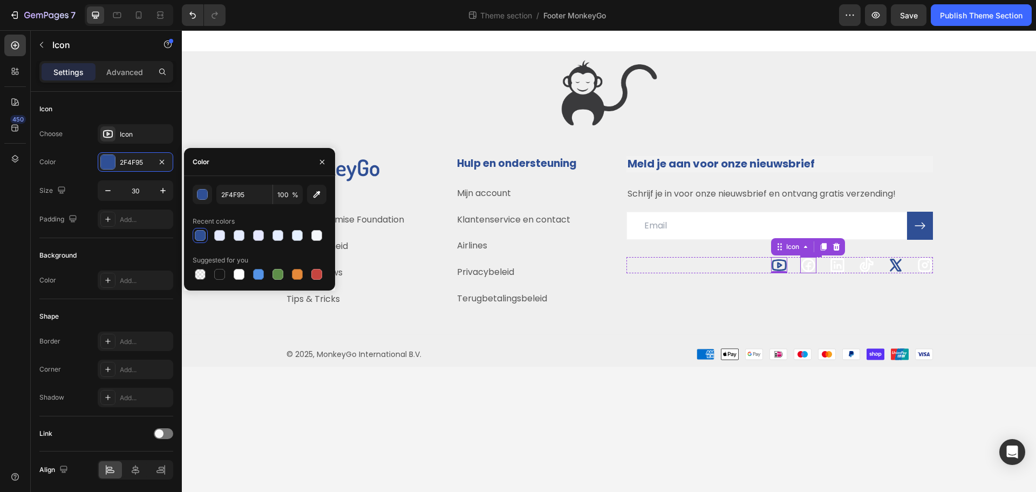
click at [591, 265] on icon at bounding box center [807, 264] width 13 height 13
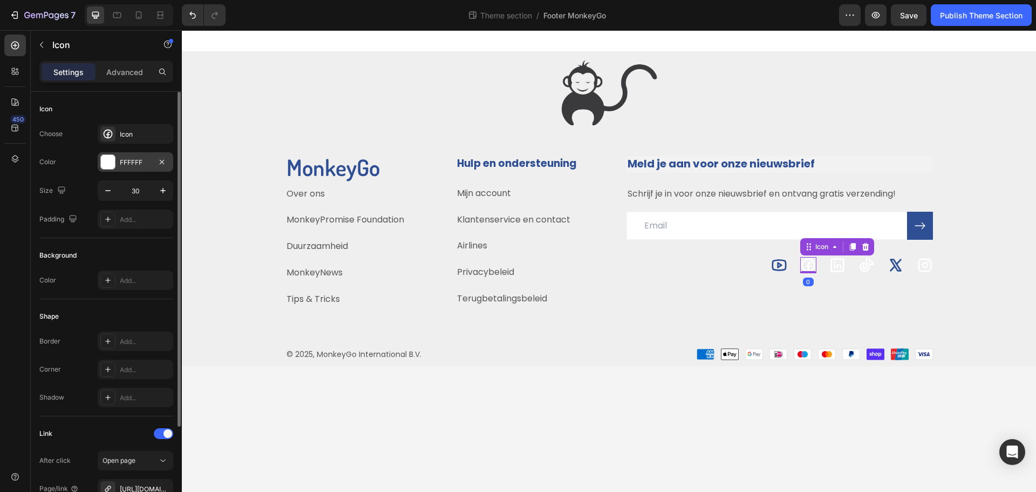
click at [145, 162] on div "FFFFFF" at bounding box center [135, 163] width 31 height 10
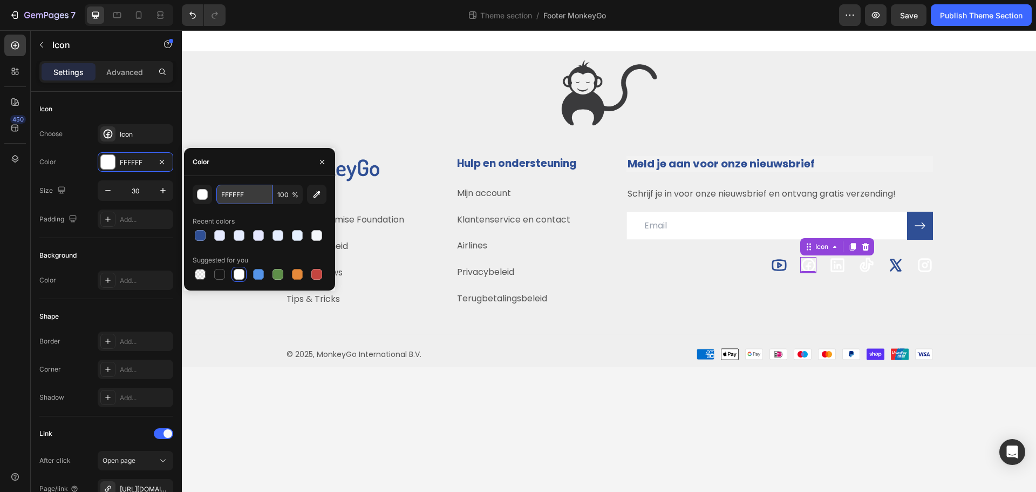
click at [246, 187] on input "FFFFFF" at bounding box center [244, 194] width 56 height 19
paste input "2F4F95"
type input "2F4F95"
click at [591, 264] on icon at bounding box center [836, 264] width 13 height 13
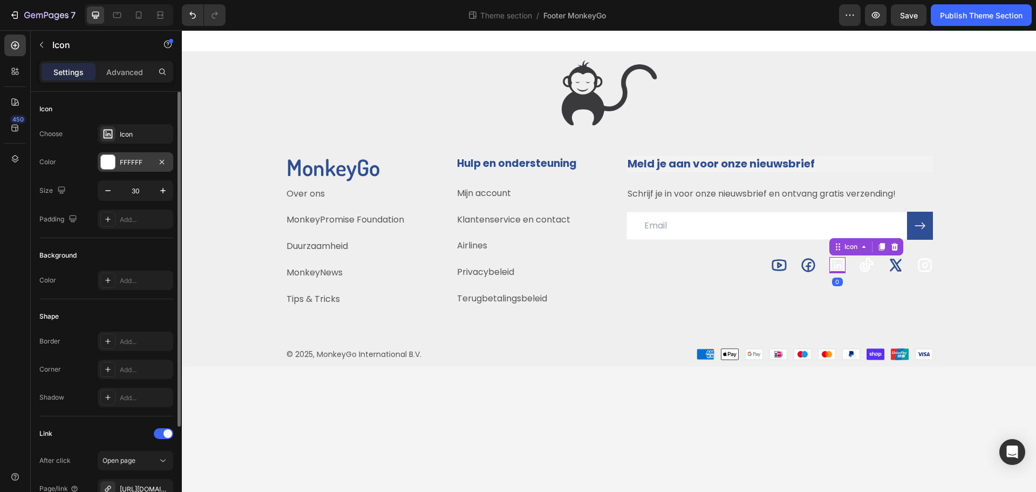
click at [137, 161] on div "FFFFFF" at bounding box center [135, 163] width 31 height 10
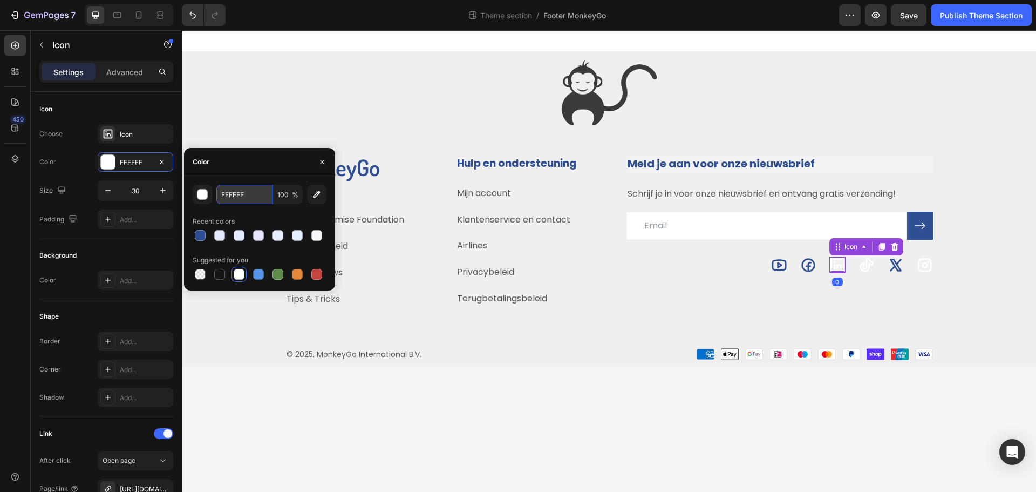
click at [249, 194] on input "FFFFFF" at bounding box center [244, 194] width 56 height 19
paste input "2F4F95"
type input "2F4F95"
click at [591, 264] on icon at bounding box center [866, 265] width 13 height 14
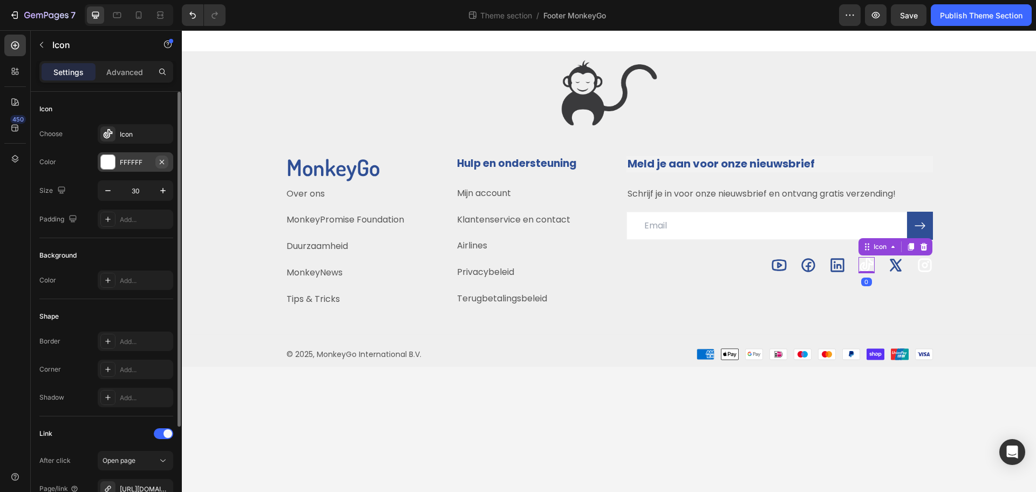
click at [155, 164] on button "button" at bounding box center [161, 161] width 13 height 13
click at [145, 164] on div "Add..." at bounding box center [145, 163] width 51 height 10
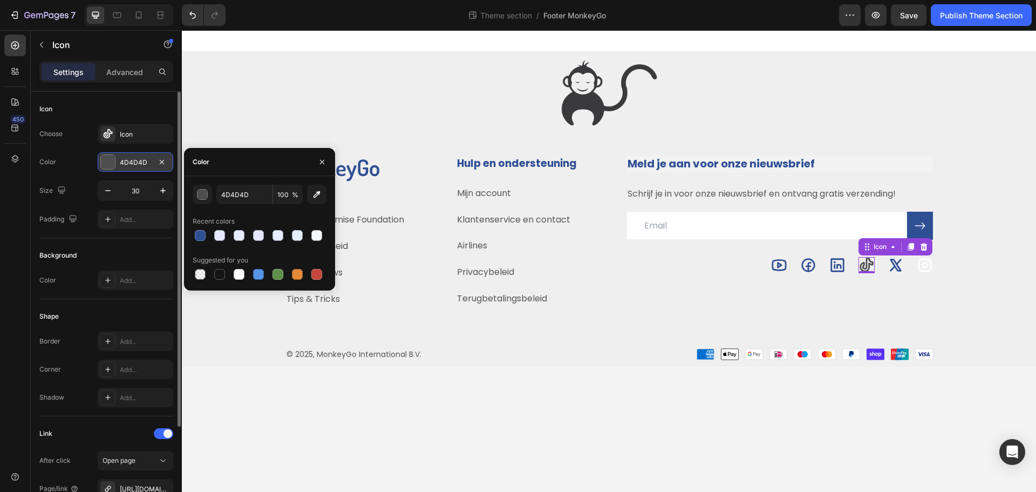
click at [131, 162] on div "4D4D4D" at bounding box center [135, 163] width 31 height 10
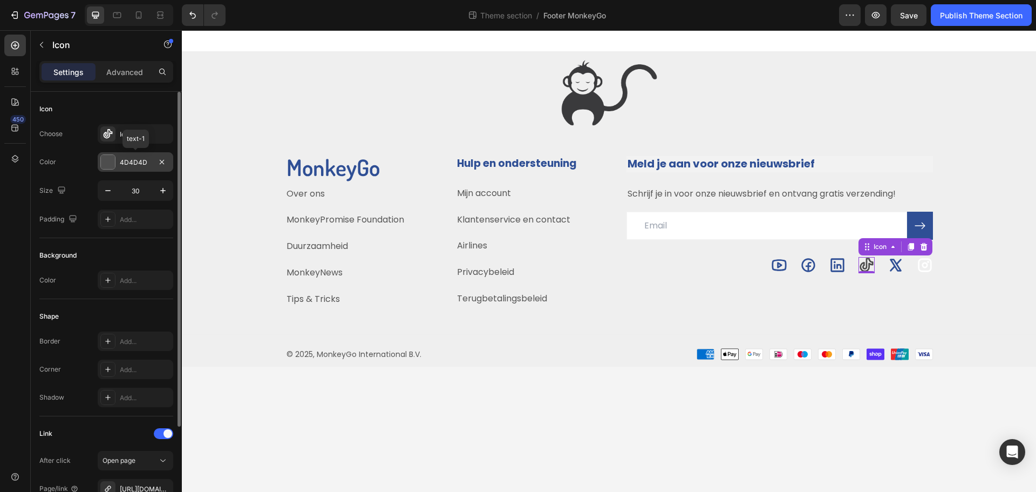
click at [130, 162] on div "4D4D4D" at bounding box center [135, 163] width 31 height 10
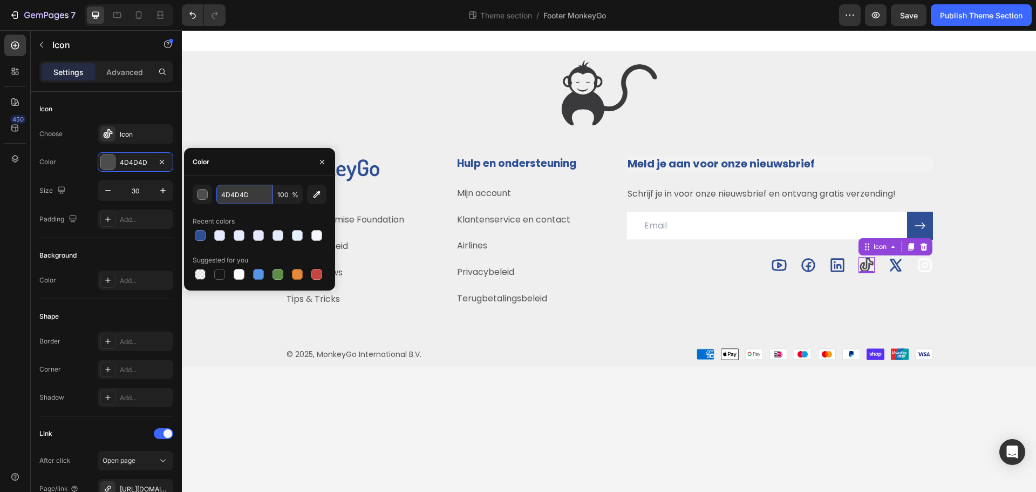
click at [238, 187] on input "4D4D4D" at bounding box center [244, 194] width 56 height 19
paste input "2F4F95"
type input "2F4F95"
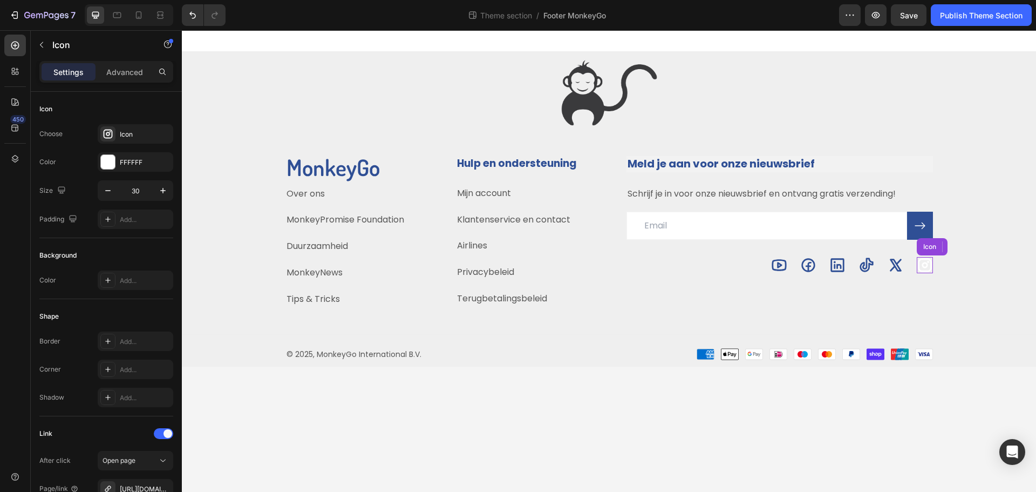
click at [591, 265] on icon at bounding box center [925, 265] width 16 height 16
click at [132, 163] on div "FFFFFF" at bounding box center [135, 163] width 31 height 10
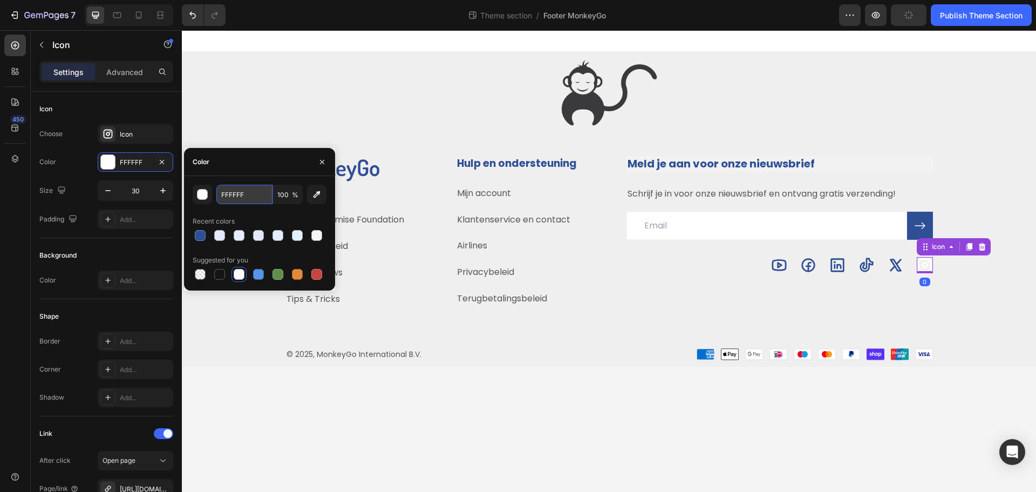
click at [243, 193] on input "FFFFFF" at bounding box center [244, 194] width 56 height 19
paste input "2F4F95"
type input "2F4F95"
click at [591, 280] on body "Image Title Line MonkeyGo Heading Over ons Text block MonkeyPromise Foundation …" at bounding box center [609, 260] width 854 height 461
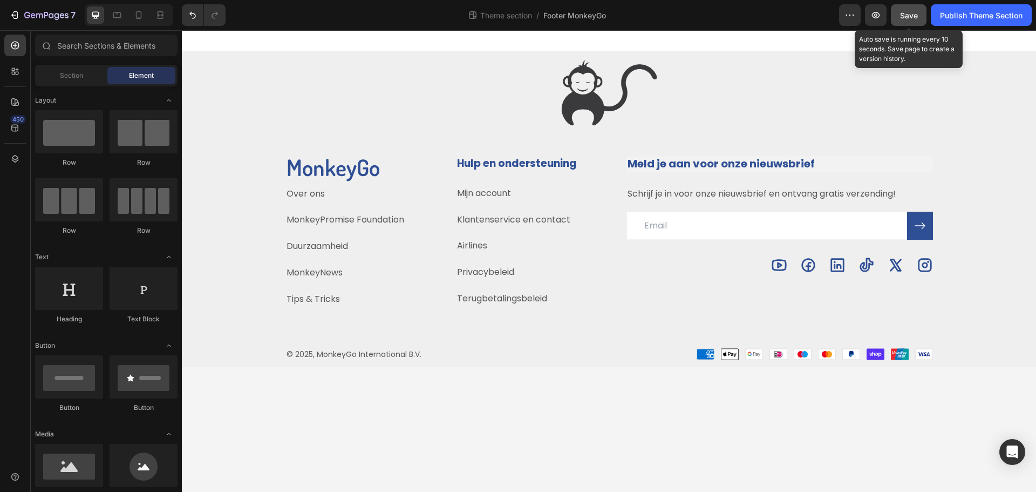
click at [591, 15] on span "Save" at bounding box center [909, 15] width 18 height 9
